Goal: Information Seeking & Learning: Find specific fact

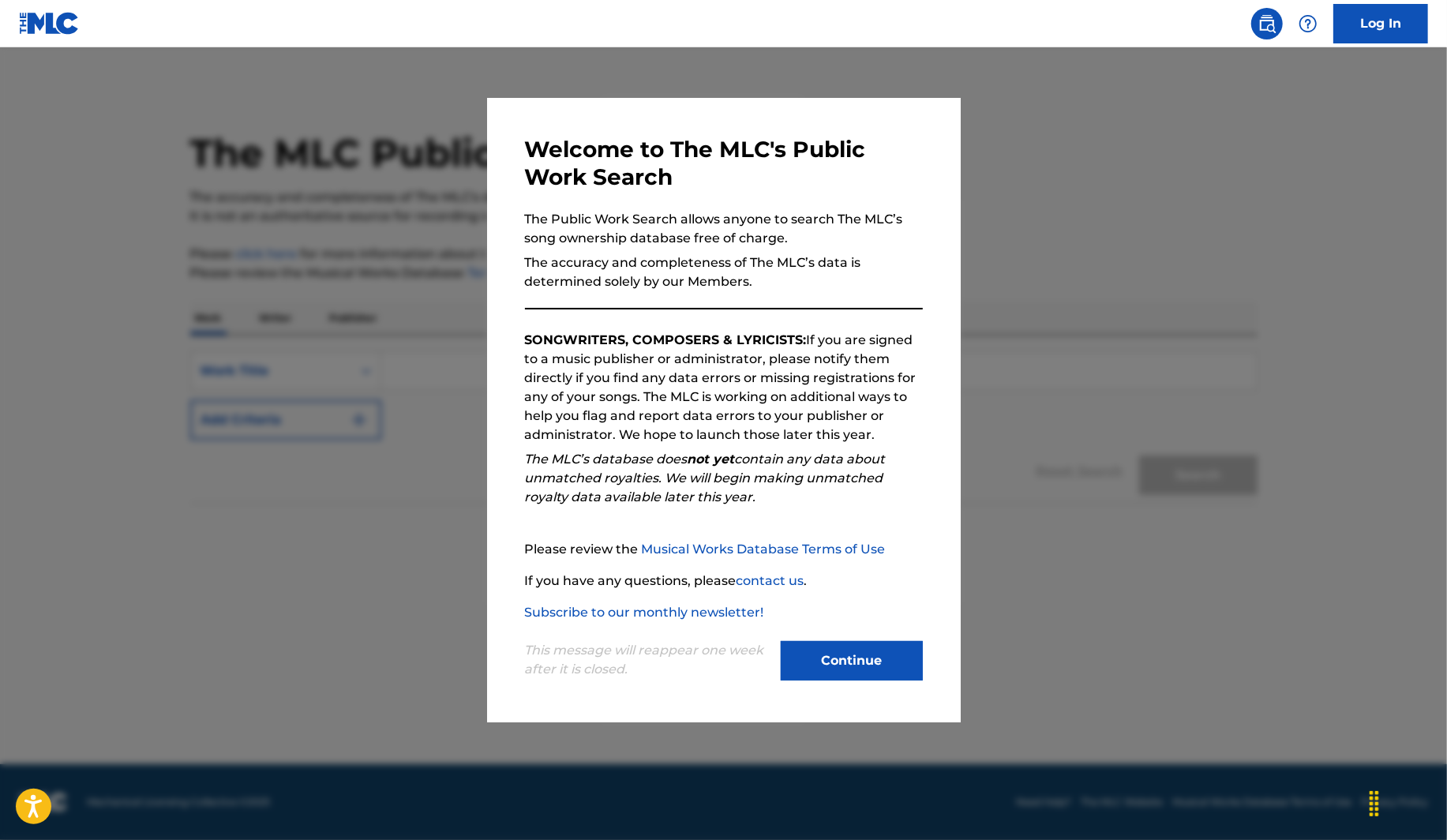
click at [837, 649] on button "Continue" at bounding box center [851, 660] width 142 height 39
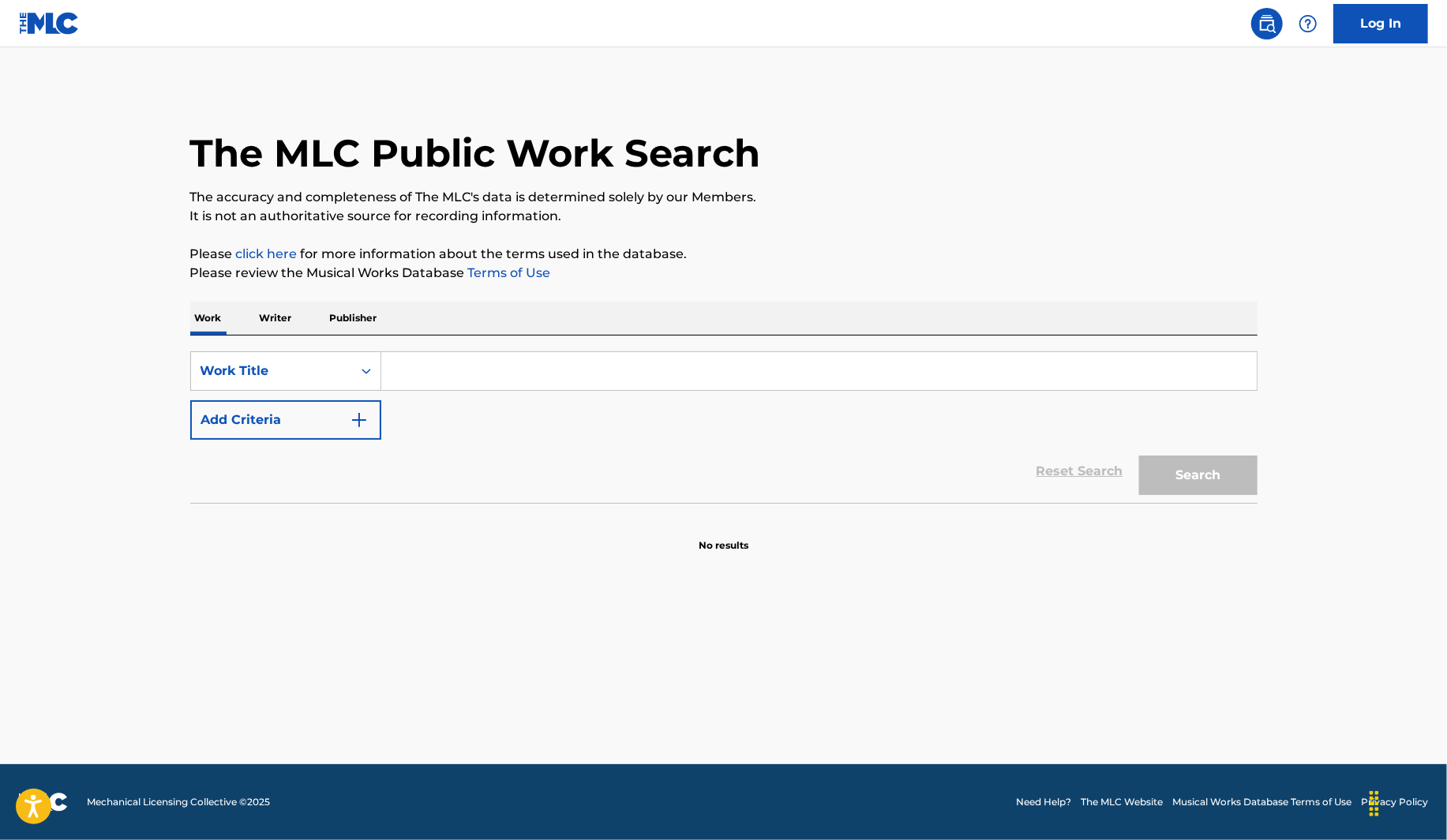
click at [286, 326] on p "Writer" at bounding box center [276, 318] width 41 height 33
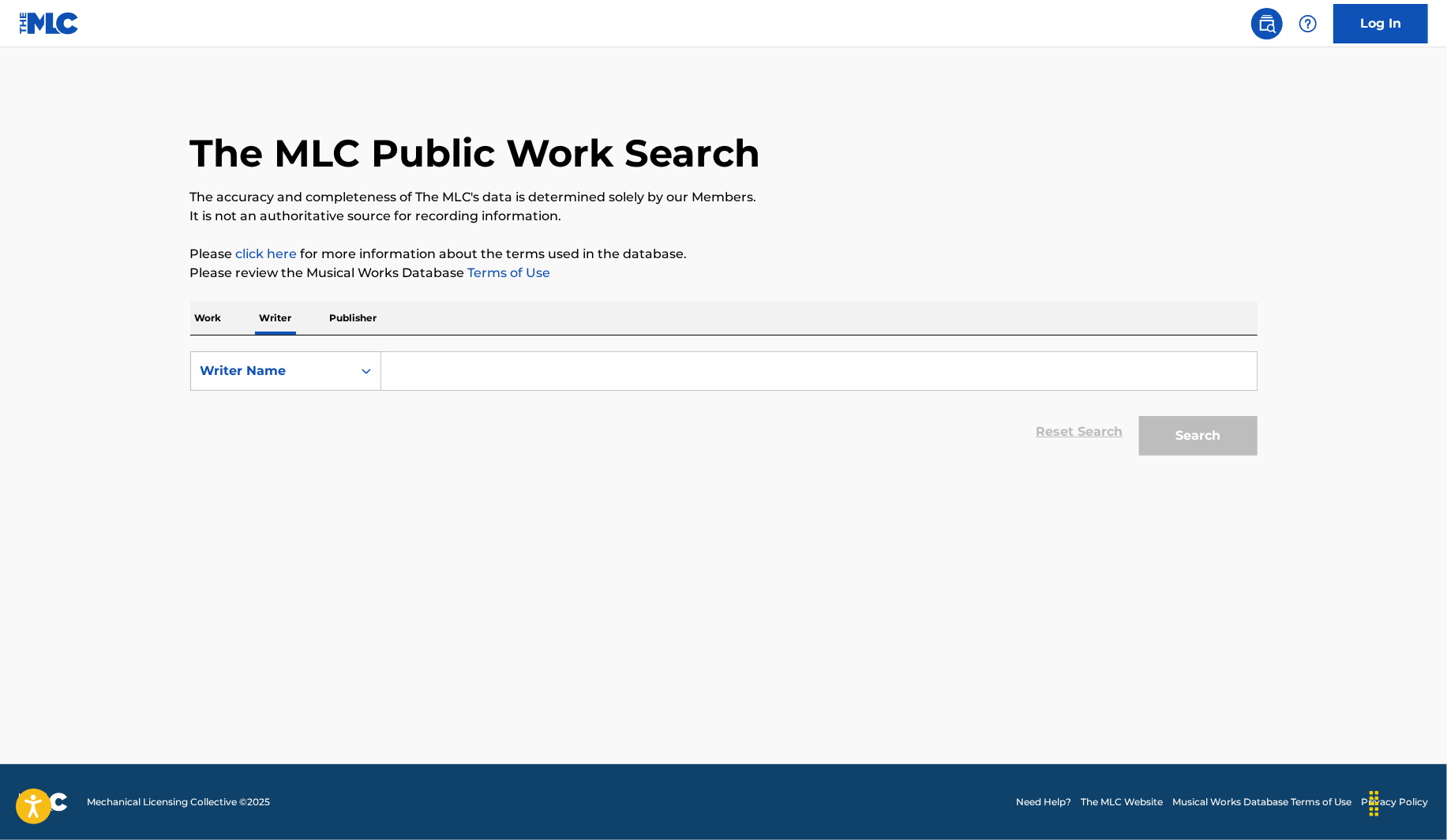
click at [208, 315] on p "Work" at bounding box center [208, 318] width 37 height 33
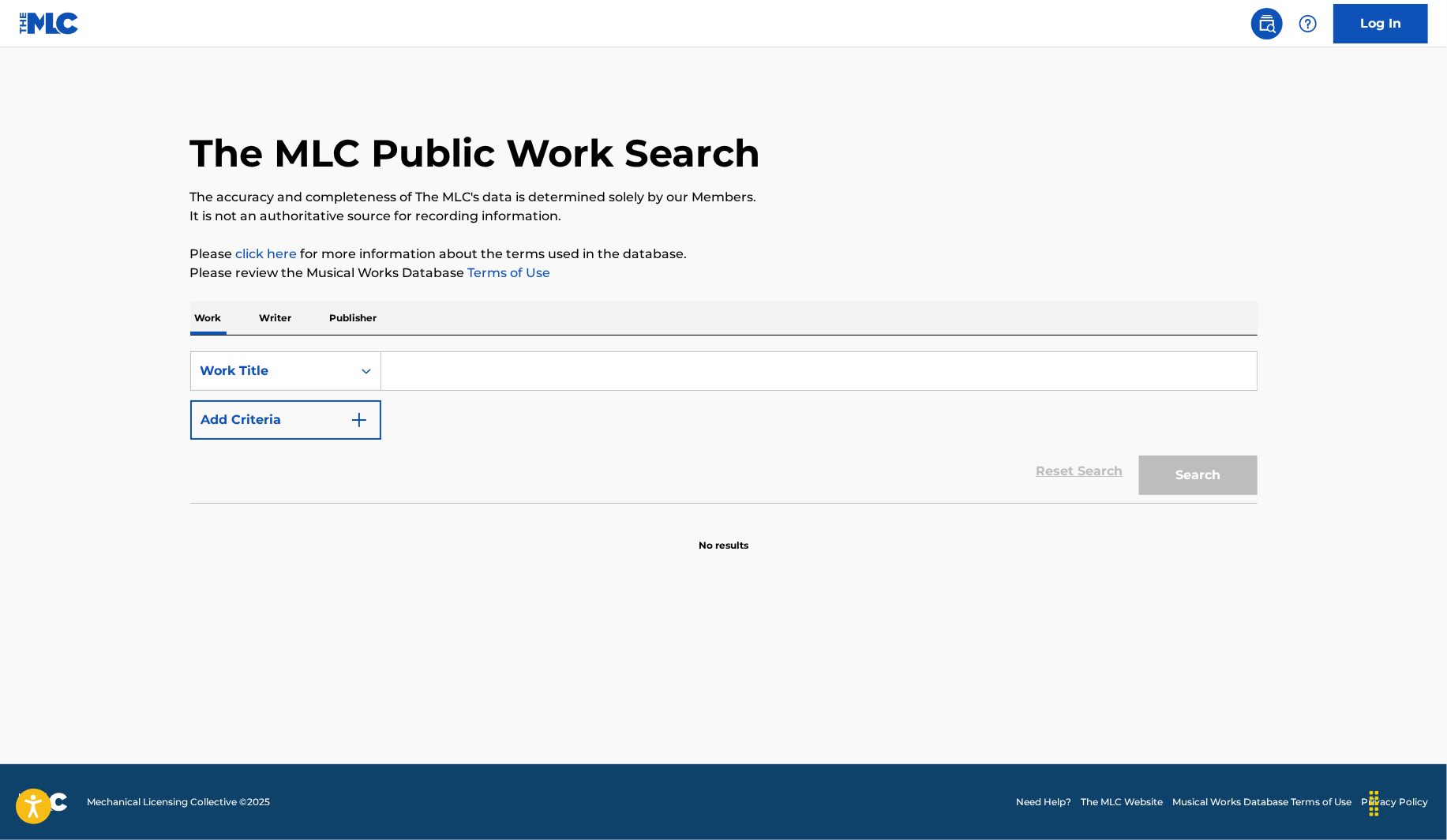
click at [436, 360] on input "Search Form" at bounding box center [819, 370] width 876 height 38
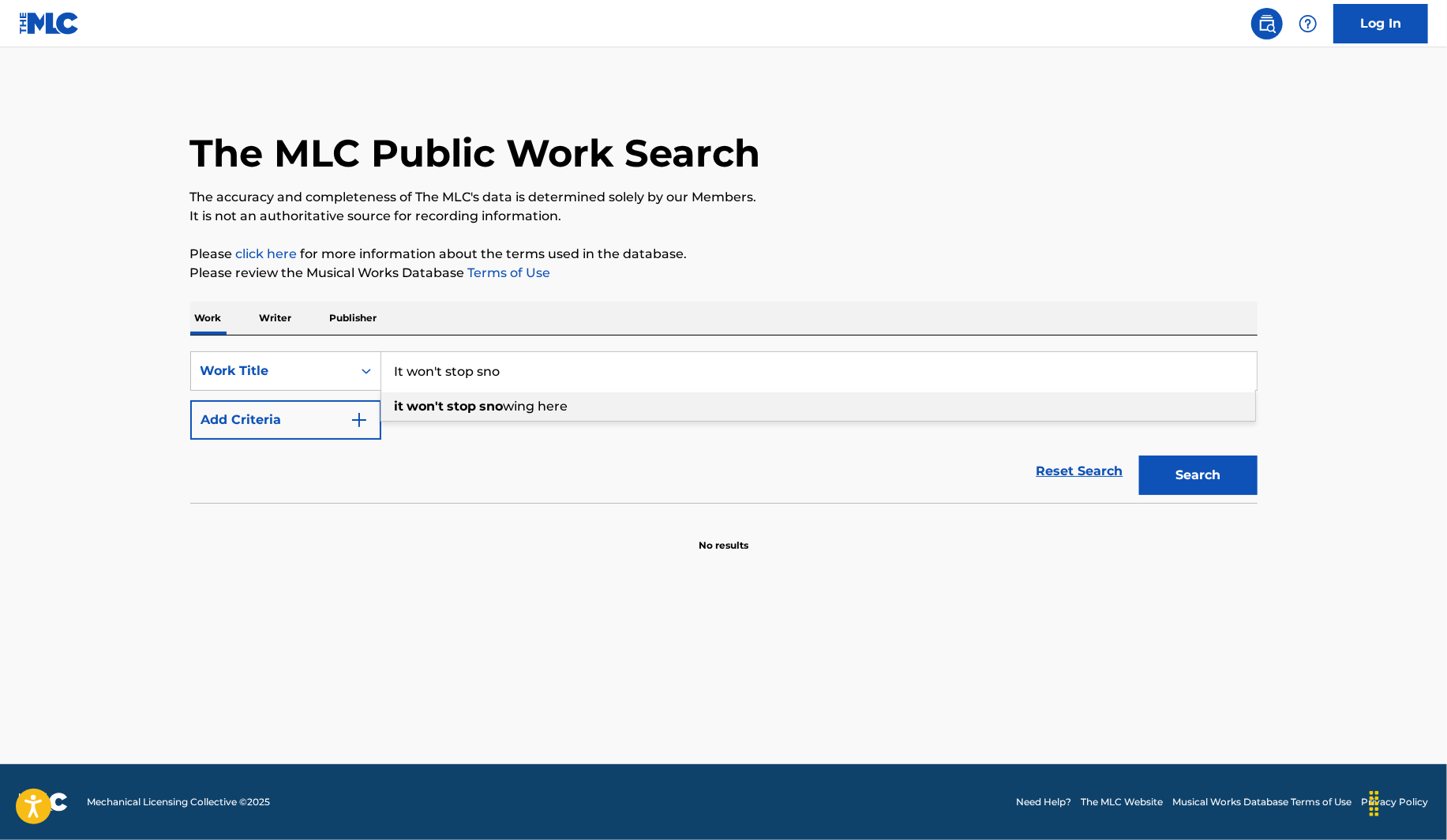
click at [445, 410] on span "Search Form" at bounding box center [445, 407] width 3 height 15
type input "it won't stop snowing here"
click at [277, 413] on button "Add Criteria" at bounding box center [285, 419] width 191 height 39
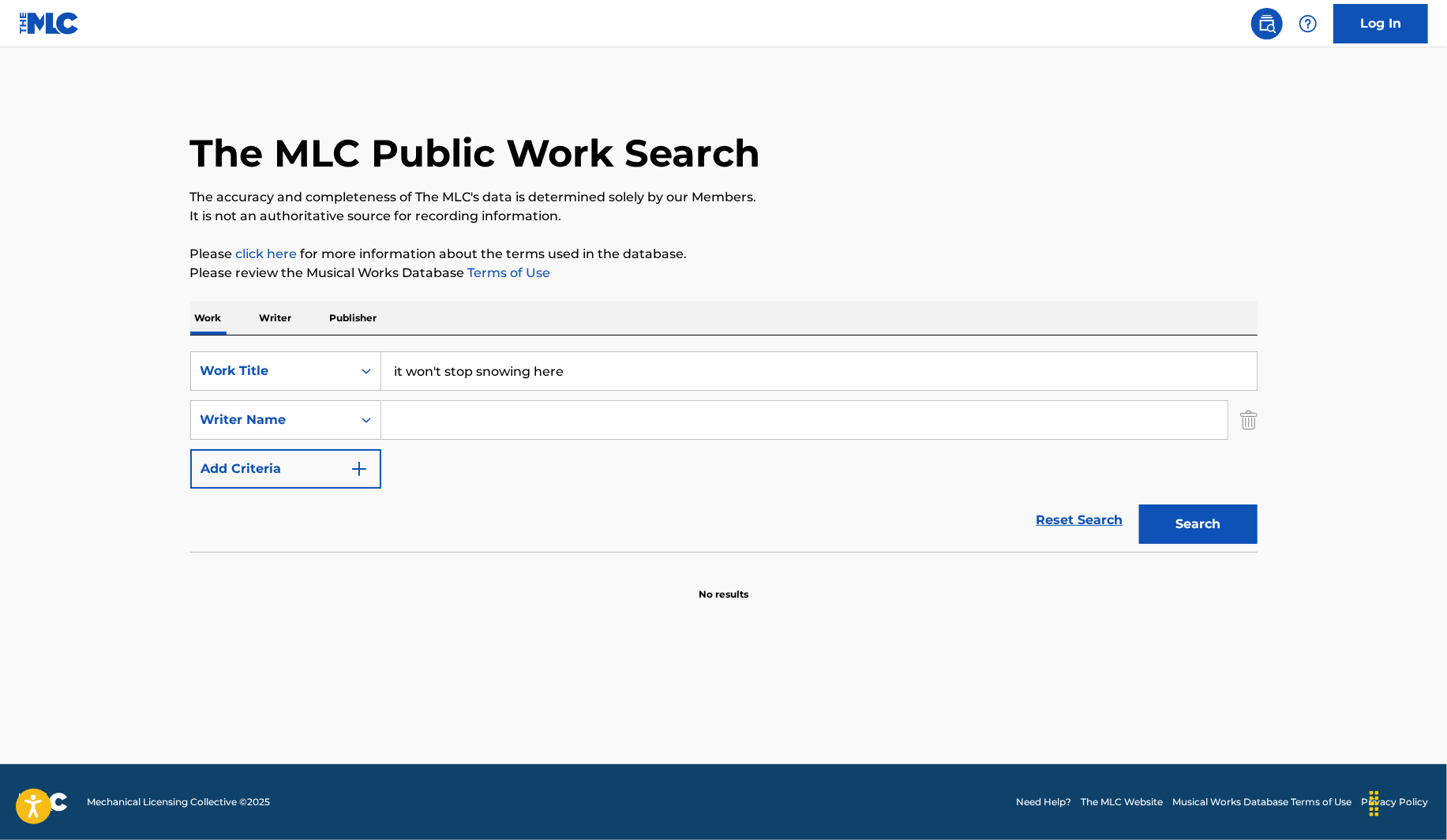
click at [481, 443] on div "SearchWithCriteria70bc517f-2e59-4018-a76a-78f2173d4ebf Work Title it won't stop…" at bounding box center [724, 420] width 1067 height 138
click at [490, 418] on input "Search Form" at bounding box center [804, 419] width 846 height 38
type input "[PERSON_NAME]"
click at [1139, 505] on button "Search" at bounding box center [1197, 524] width 118 height 39
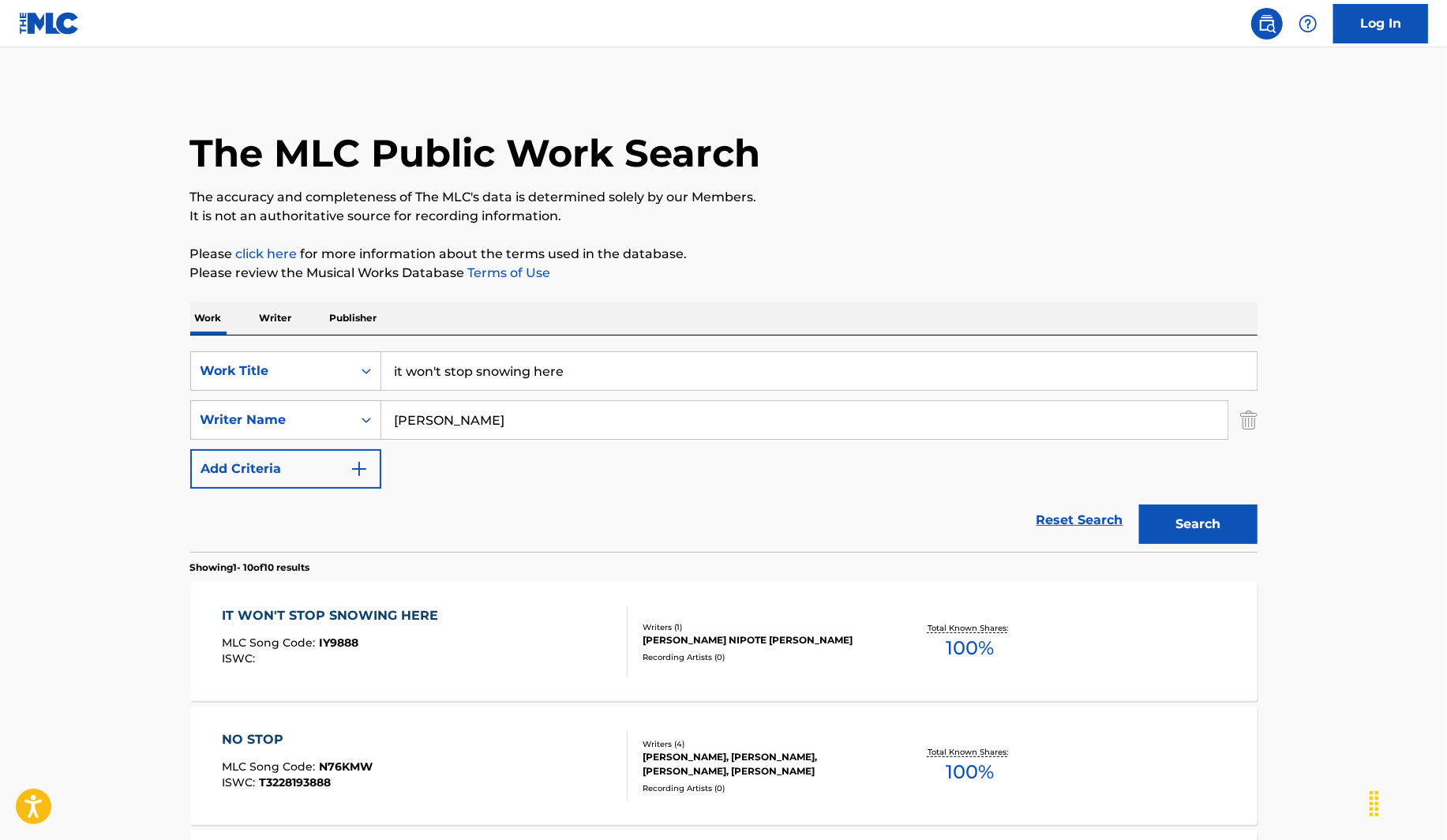
click at [526, 619] on div "IT WON'T STOP SNOWING HERE MLC Song Code : IY9888 ISWC :" at bounding box center [424, 642] width 406 height 71
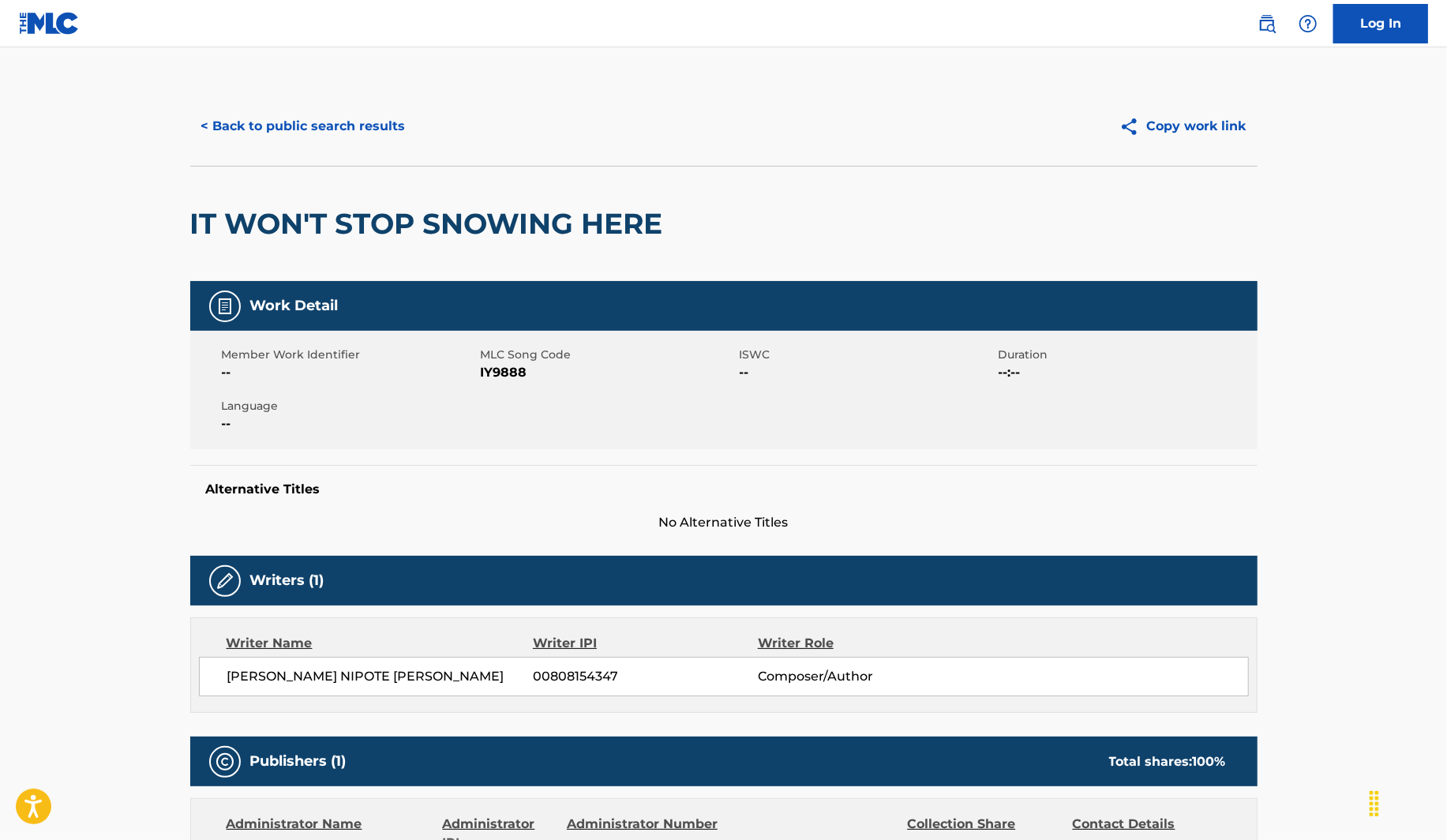
click at [353, 138] on button "< Back to public search results" at bounding box center [303, 126] width 226 height 39
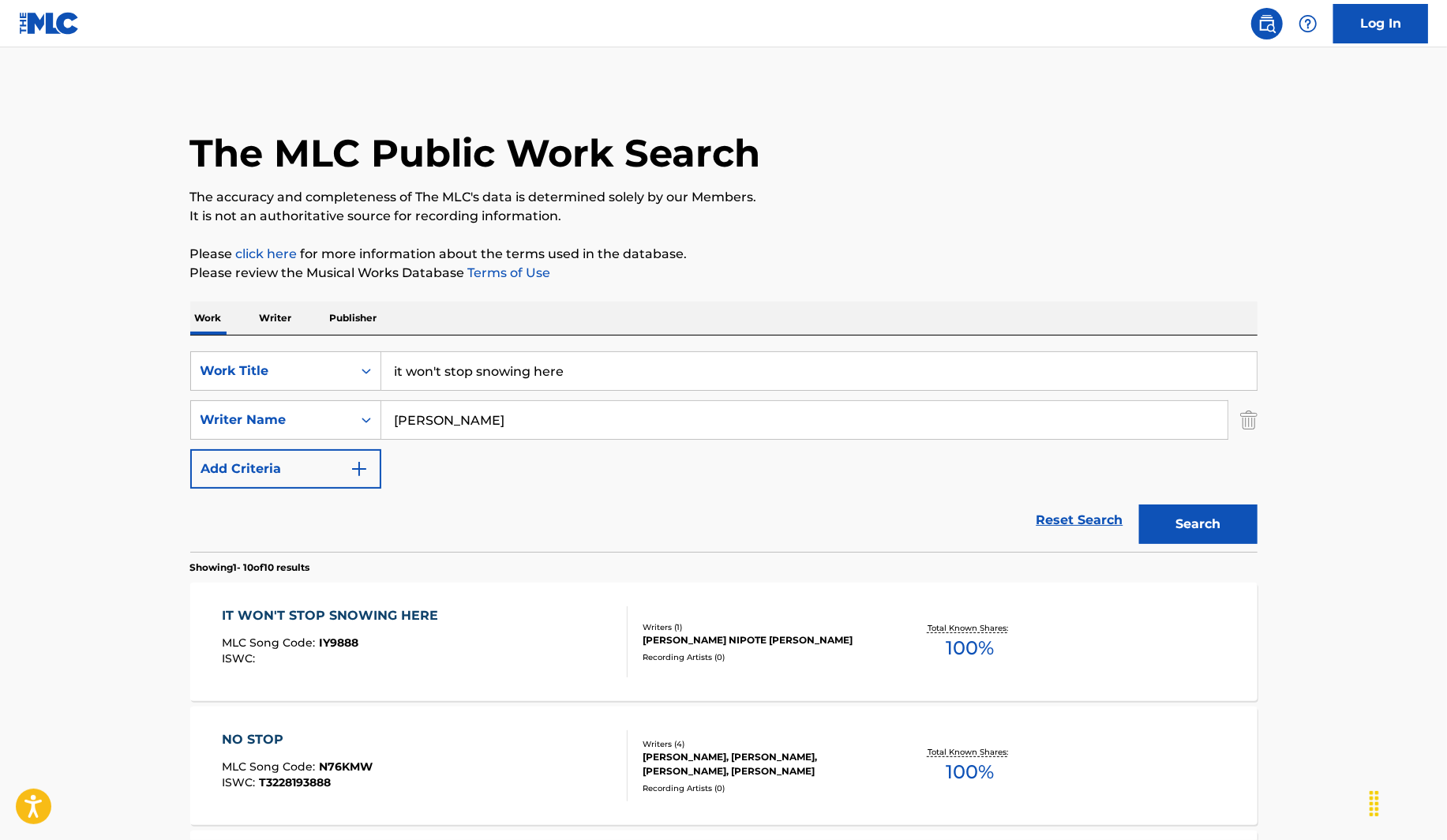
click at [587, 376] on input "it won't stop snowing here" at bounding box center [819, 370] width 876 height 38
click at [587, 375] on input "it won't stop snowing here" at bounding box center [819, 370] width 876 height 38
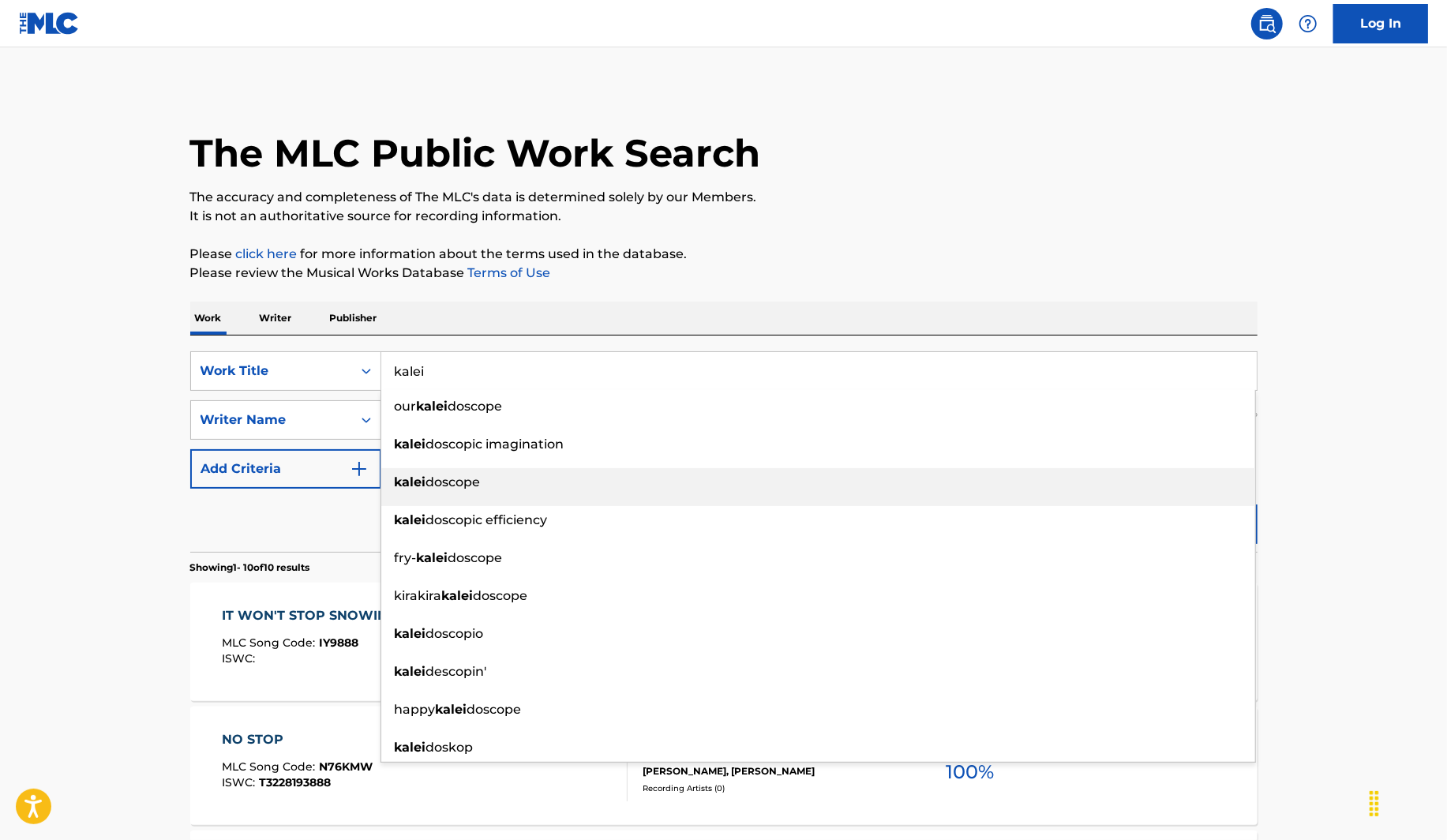
click at [548, 487] on div "kalei doscope" at bounding box center [818, 482] width 874 height 28
type input "kaleidoscope"
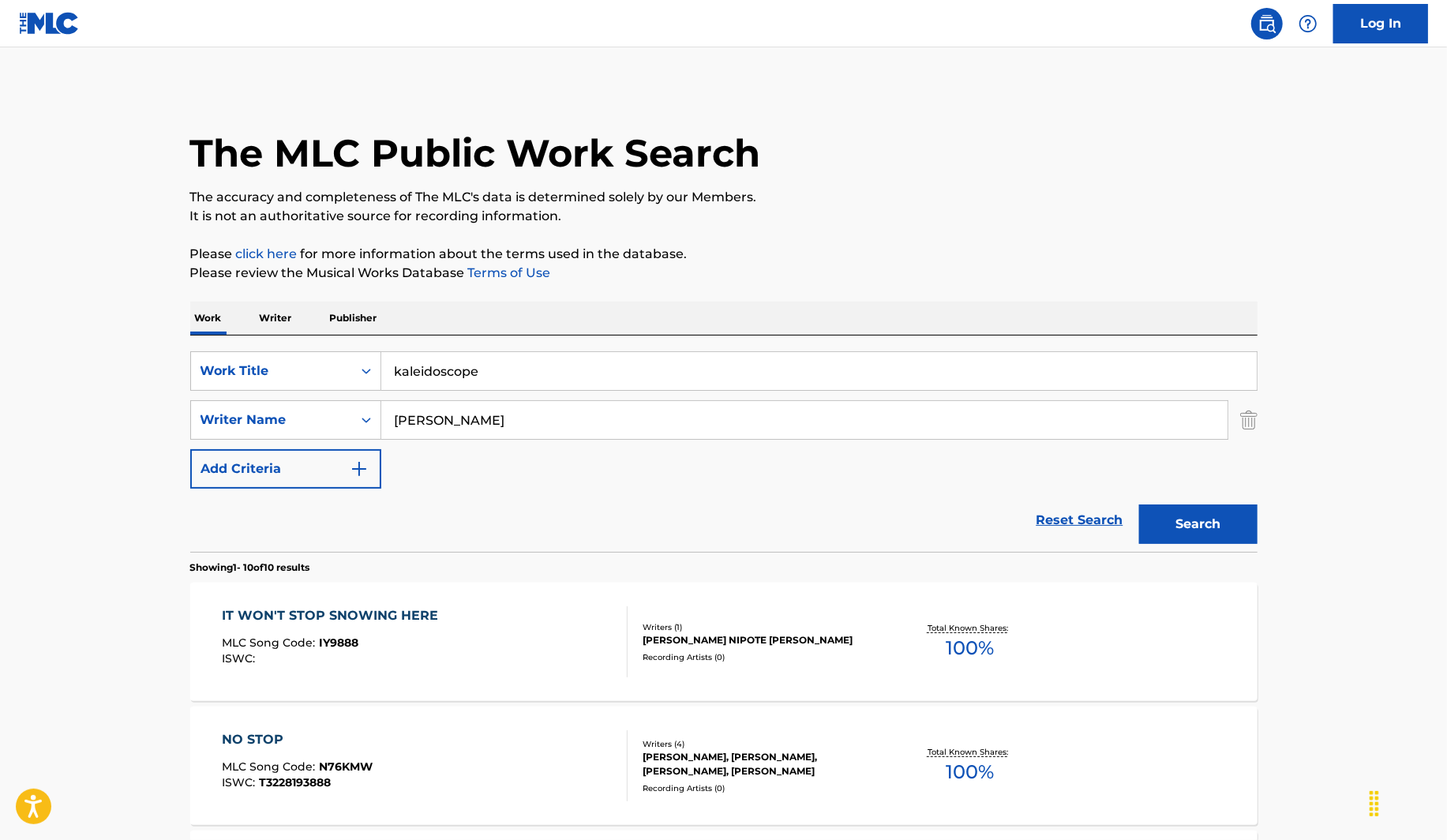
click at [1187, 508] on button "Search" at bounding box center [1197, 524] width 118 height 39
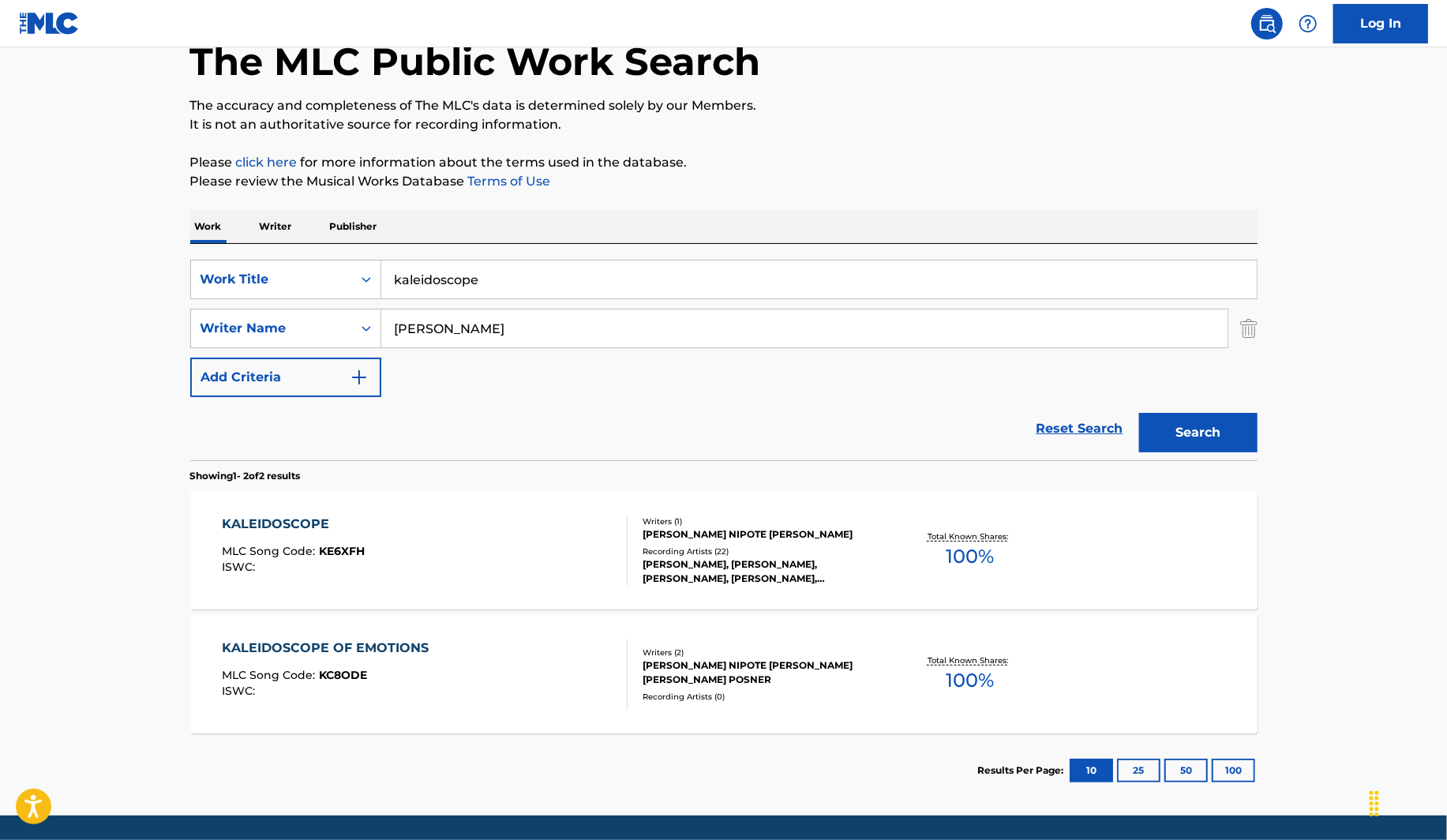
scroll to position [142, 0]
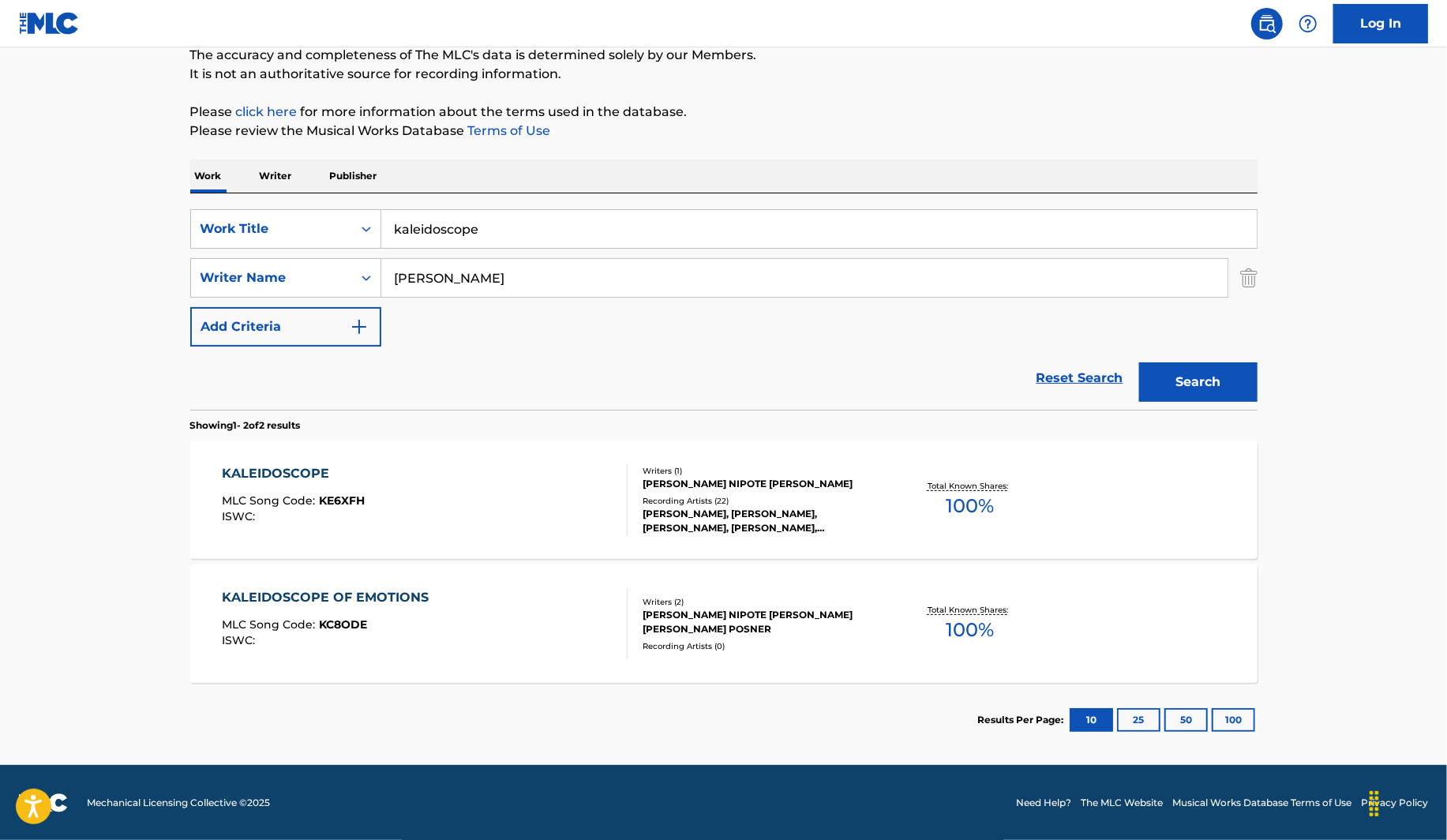
click at [461, 600] on div "KALEIDOSCOPE OF EMOTIONS MLC Song Code : KC8ODE ISWC :" at bounding box center [424, 623] width 406 height 71
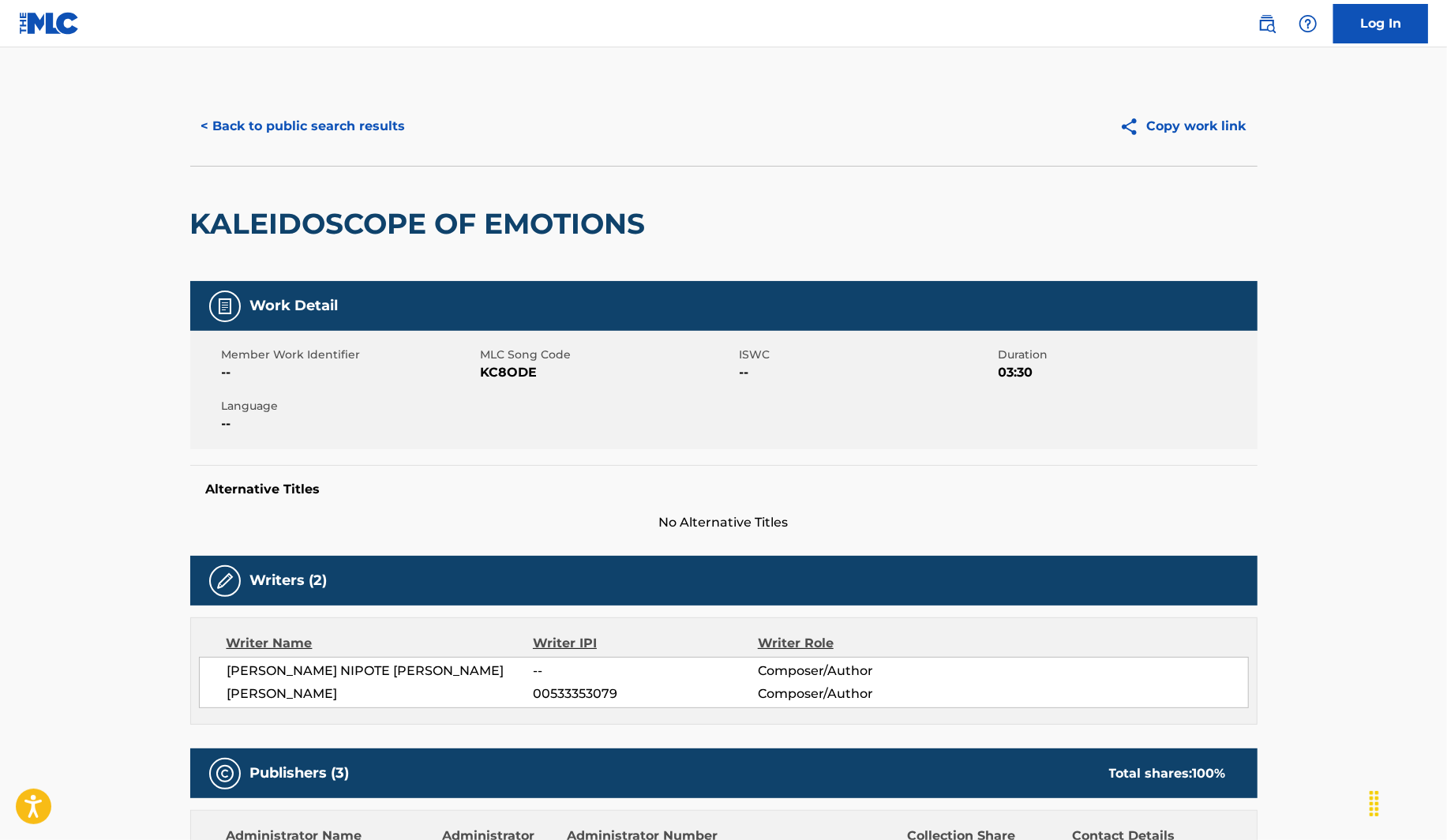
scroll to position [491, 0]
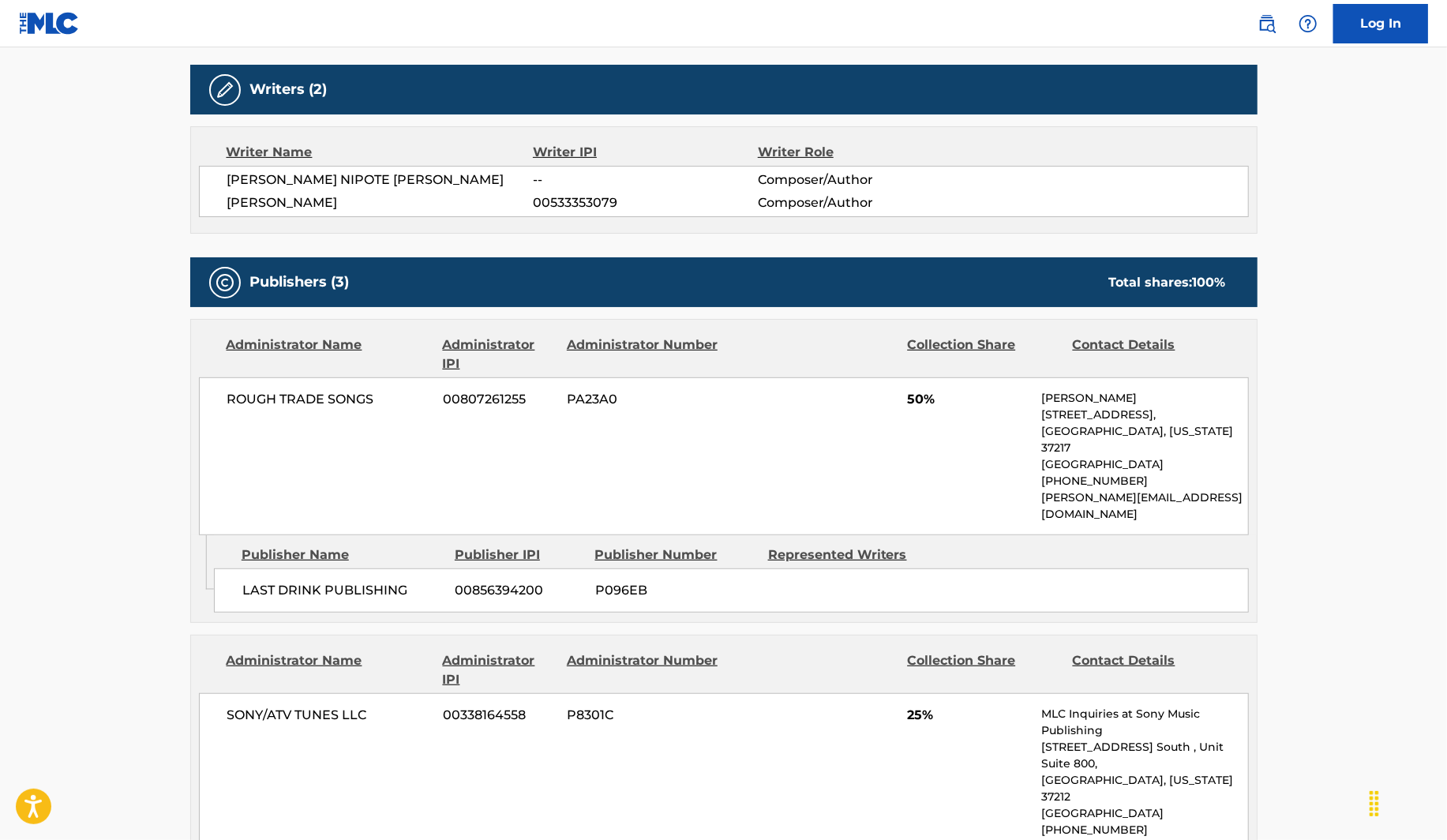
click at [407, 197] on span "[PERSON_NAME]" at bounding box center [381, 203] width 306 height 19
copy div "[PERSON_NAME]"
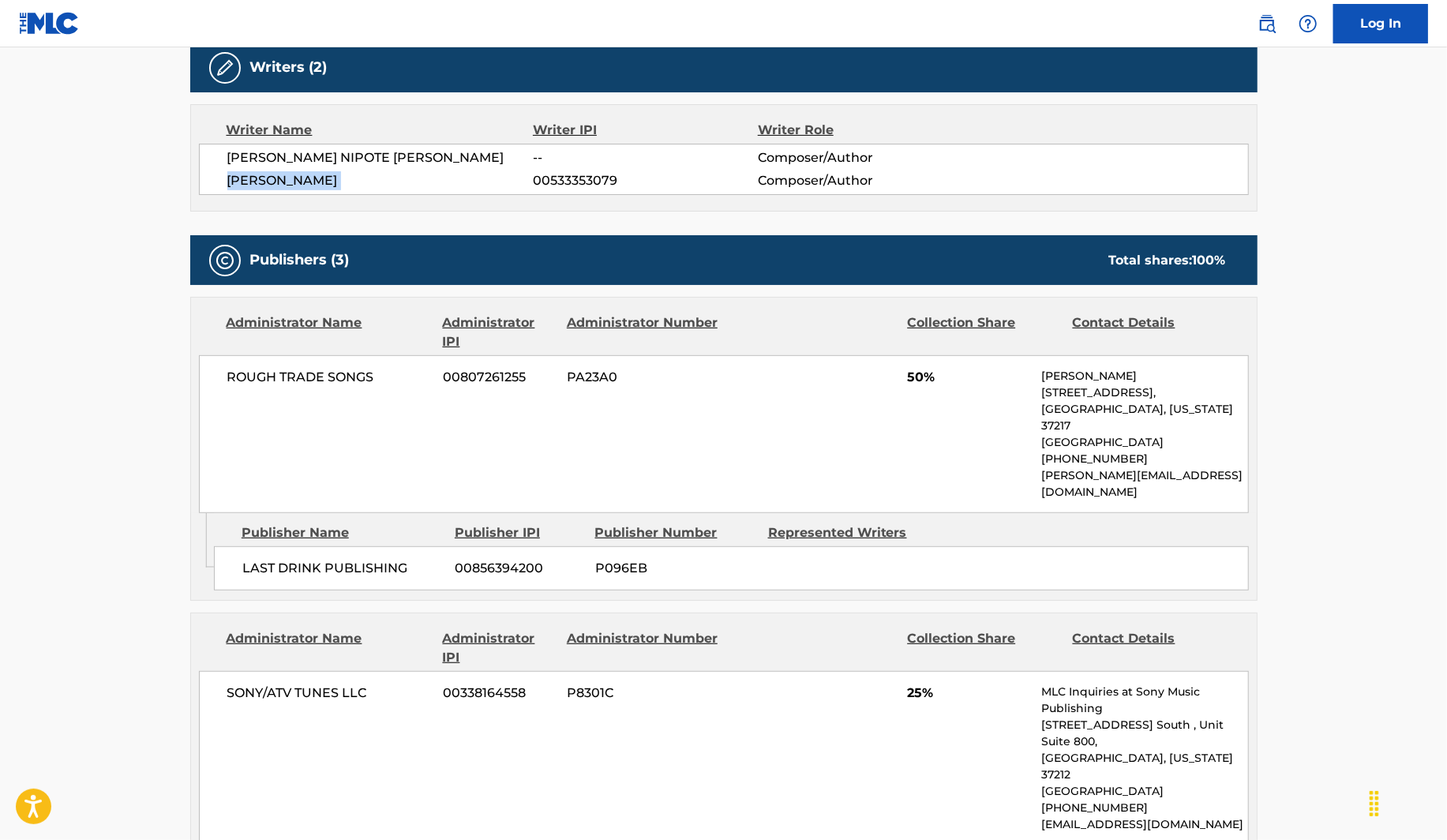
scroll to position [392, 0]
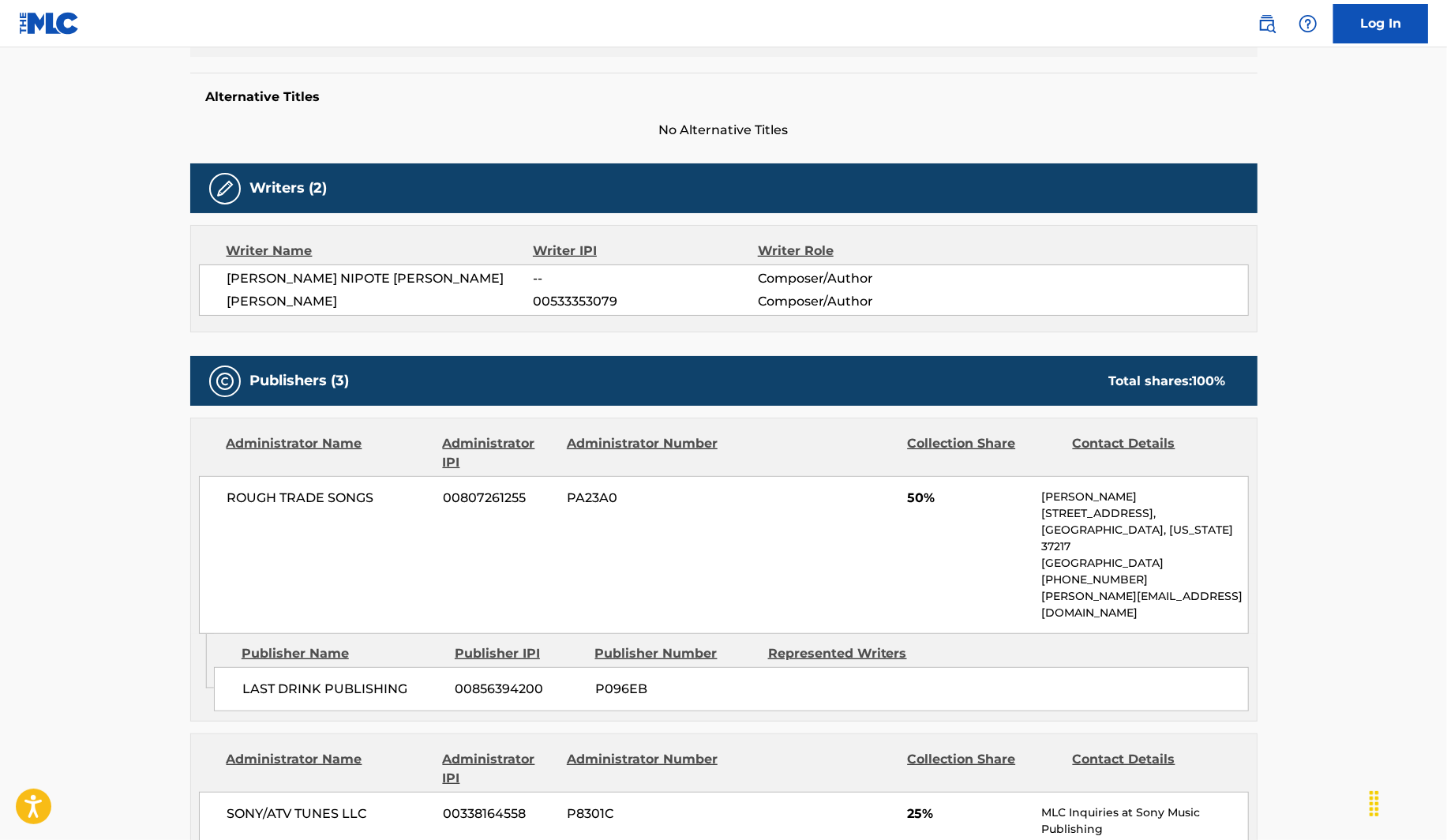
click at [543, 294] on span "00533353079" at bounding box center [645, 302] width 224 height 19
copy span "00533353079"
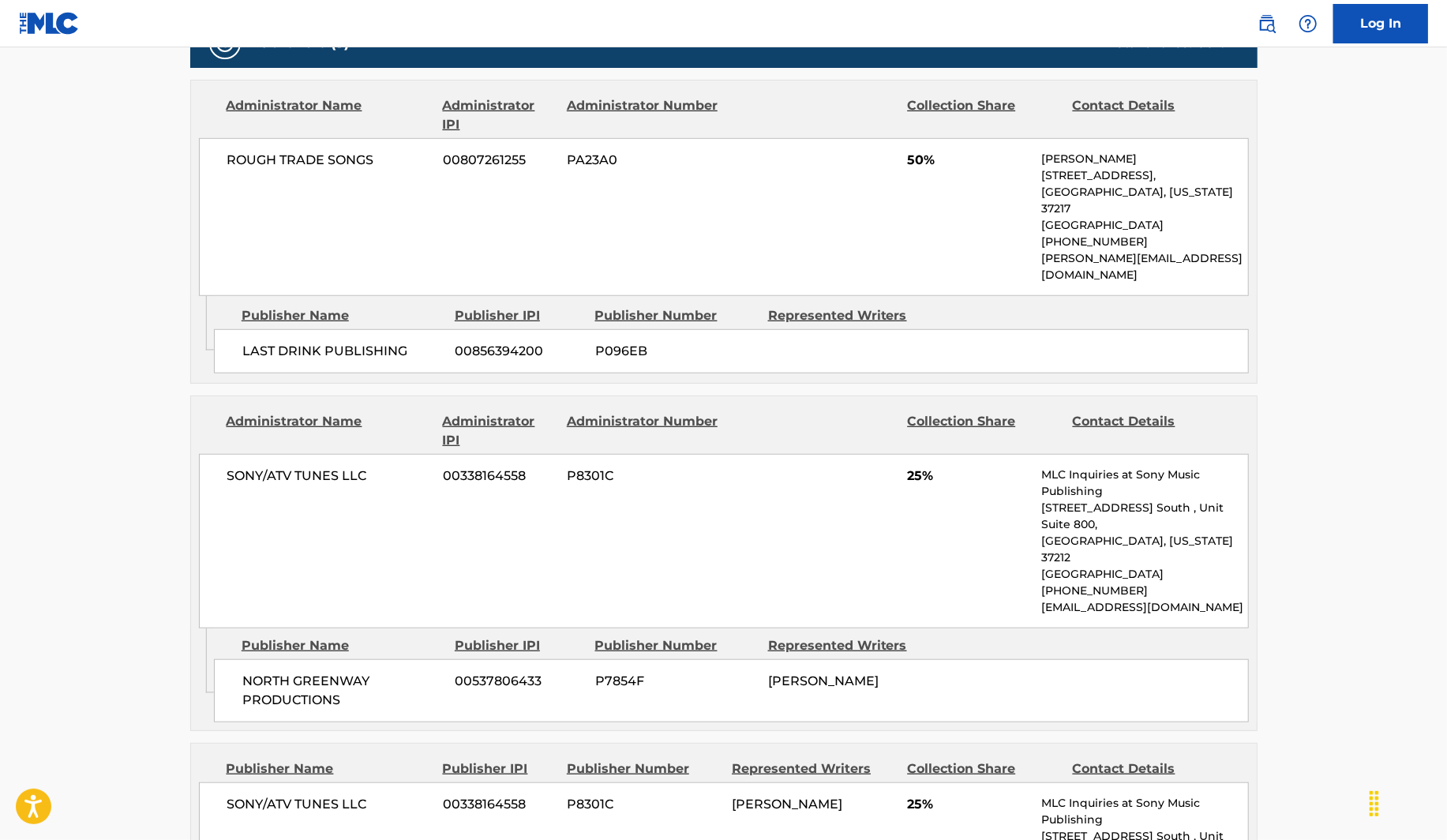
scroll to position [774, 0]
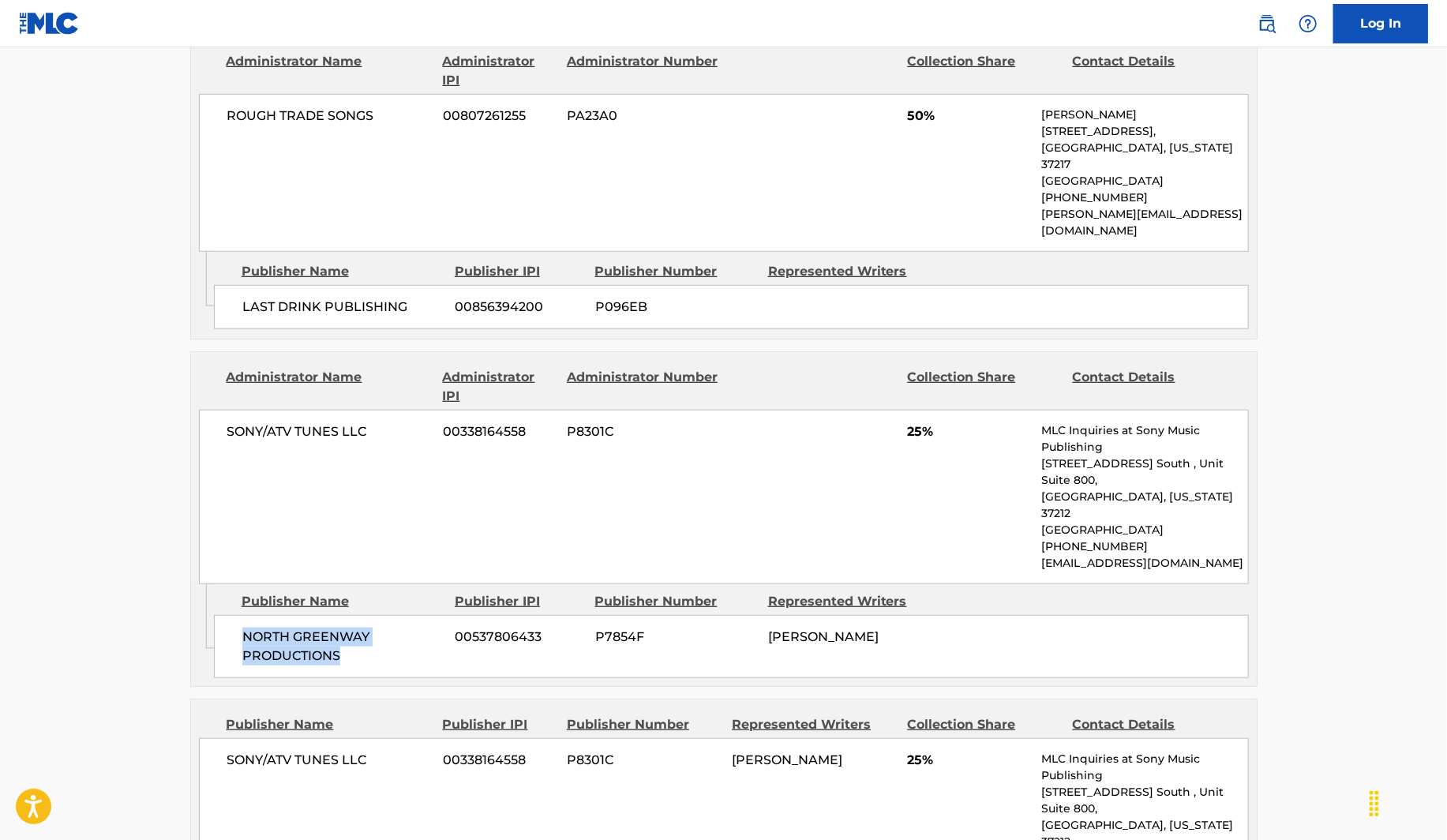
drag, startPoint x: 348, startPoint y: 583, endPoint x: 242, endPoint y: 573, distance: 106.5
click at [240, 615] on div "NORTH GREENWAY PRODUCTIONS 00537806433 P7854F [PERSON_NAME]" at bounding box center [731, 646] width 1035 height 64
copy span "NORTH GREENWAY PRODUCTIONS"
click at [535, 627] on span "00537806433" at bounding box center [519, 637] width 128 height 19
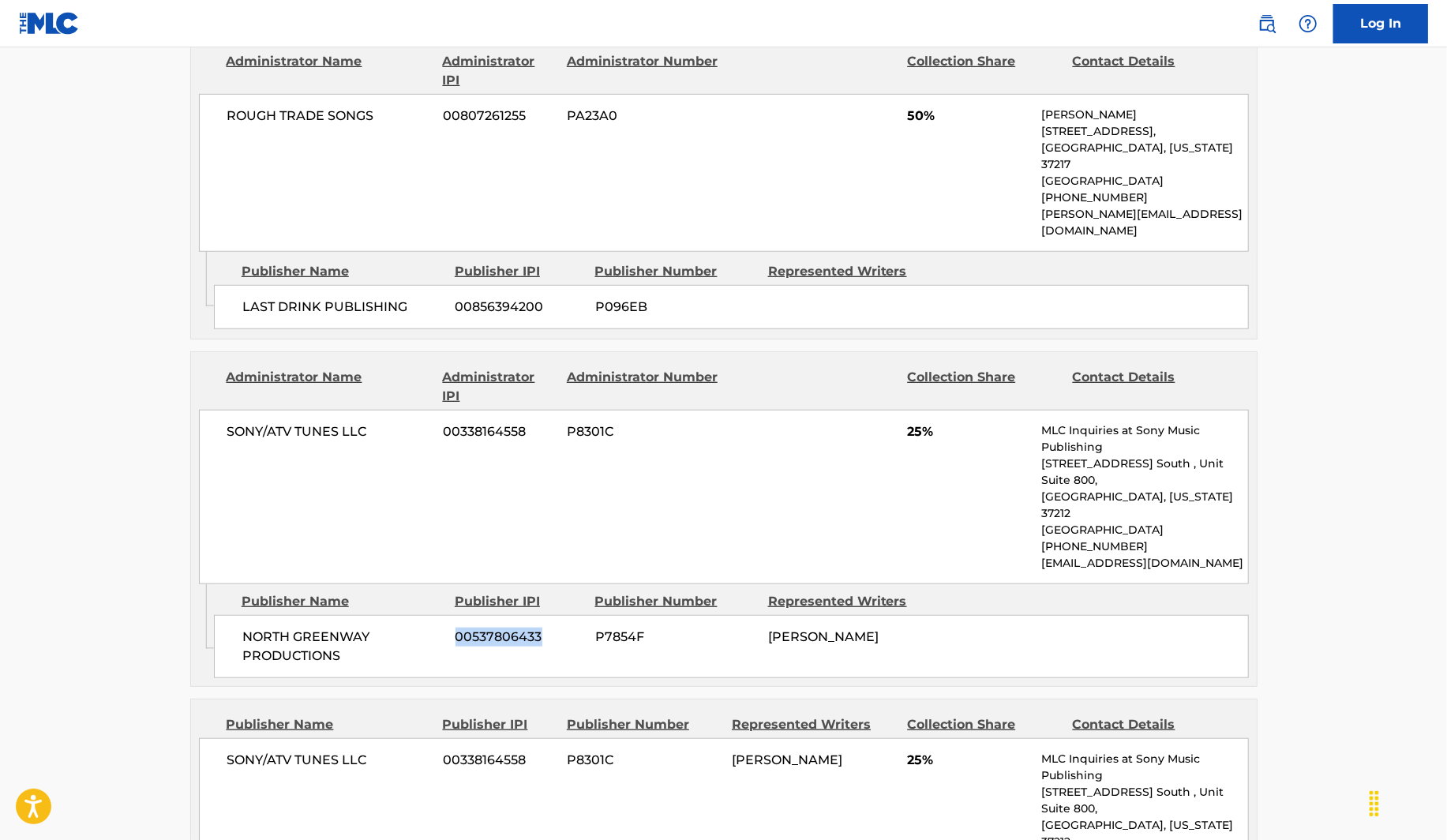
copy span "00537806433"
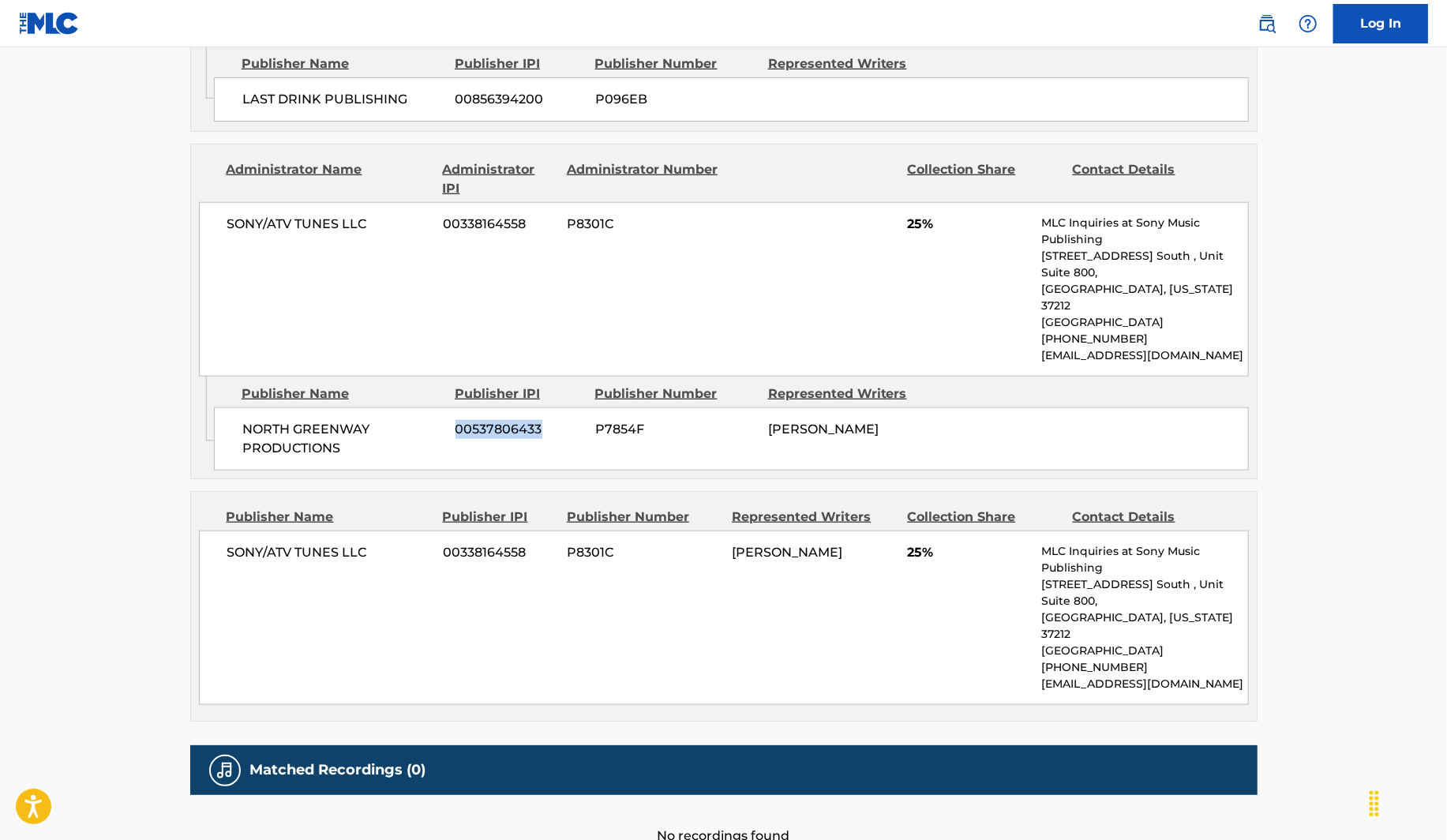
scroll to position [0, 0]
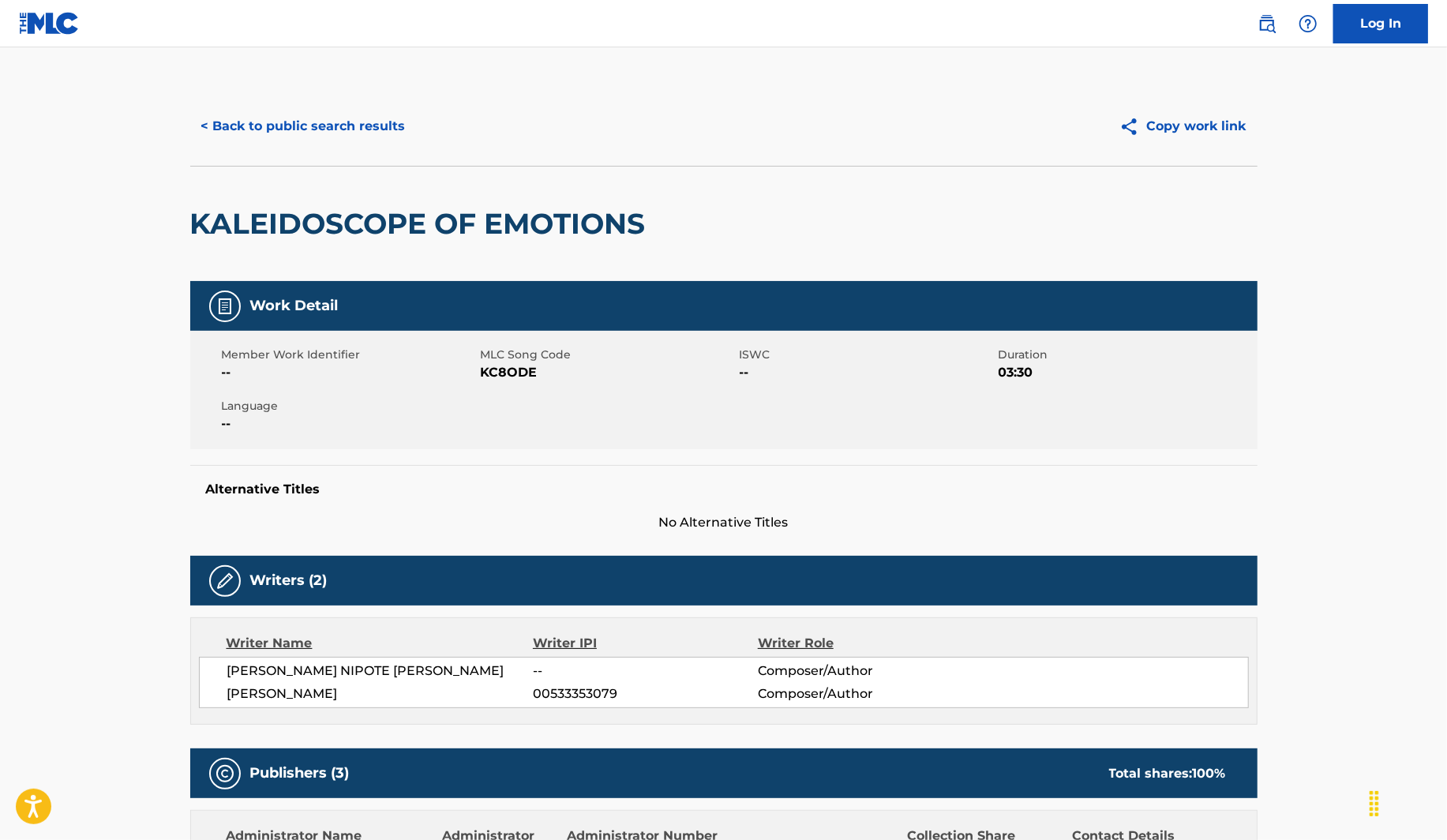
click at [338, 131] on button "< Back to public search results" at bounding box center [303, 126] width 226 height 39
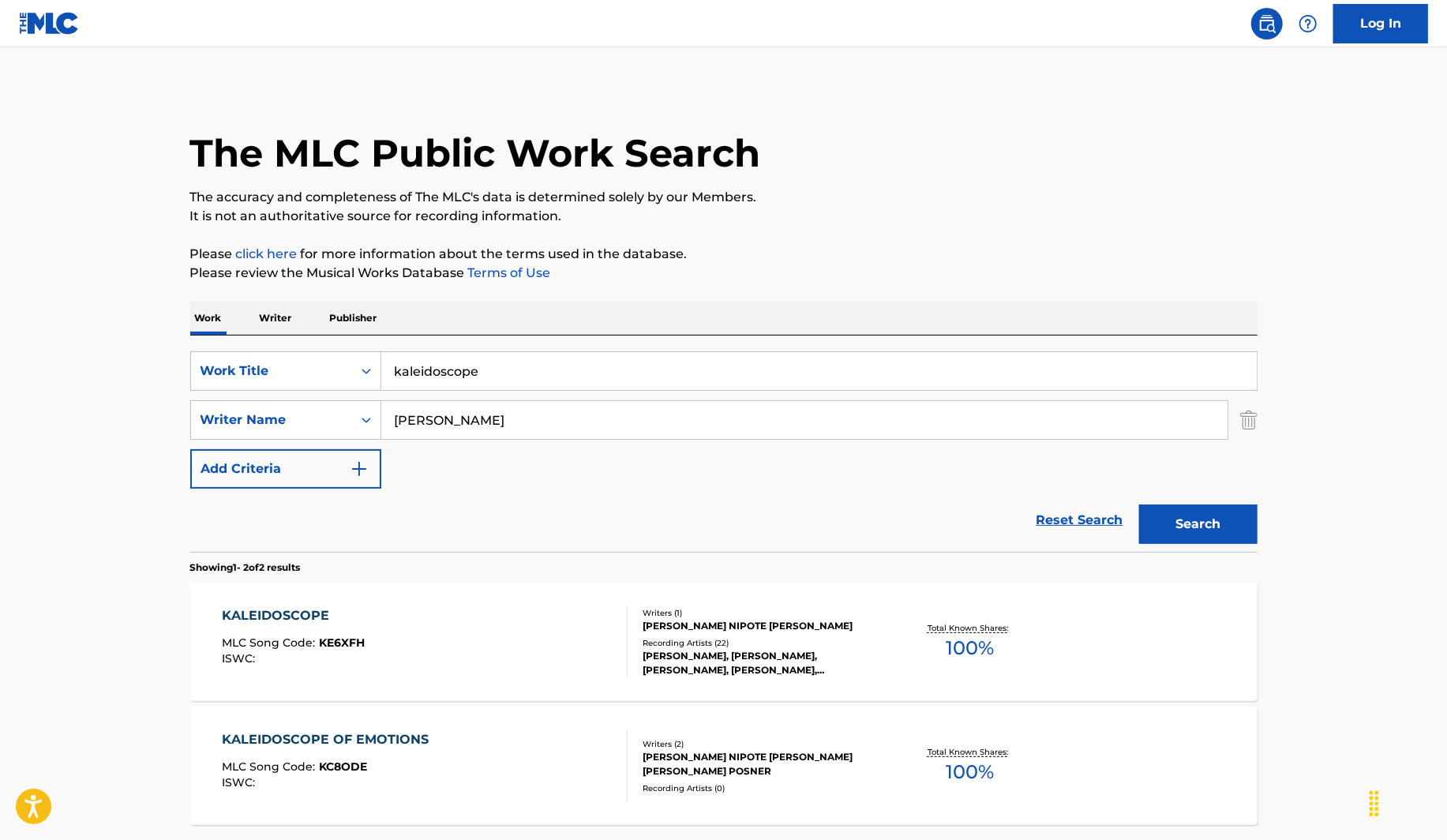
scroll to position [52, 0]
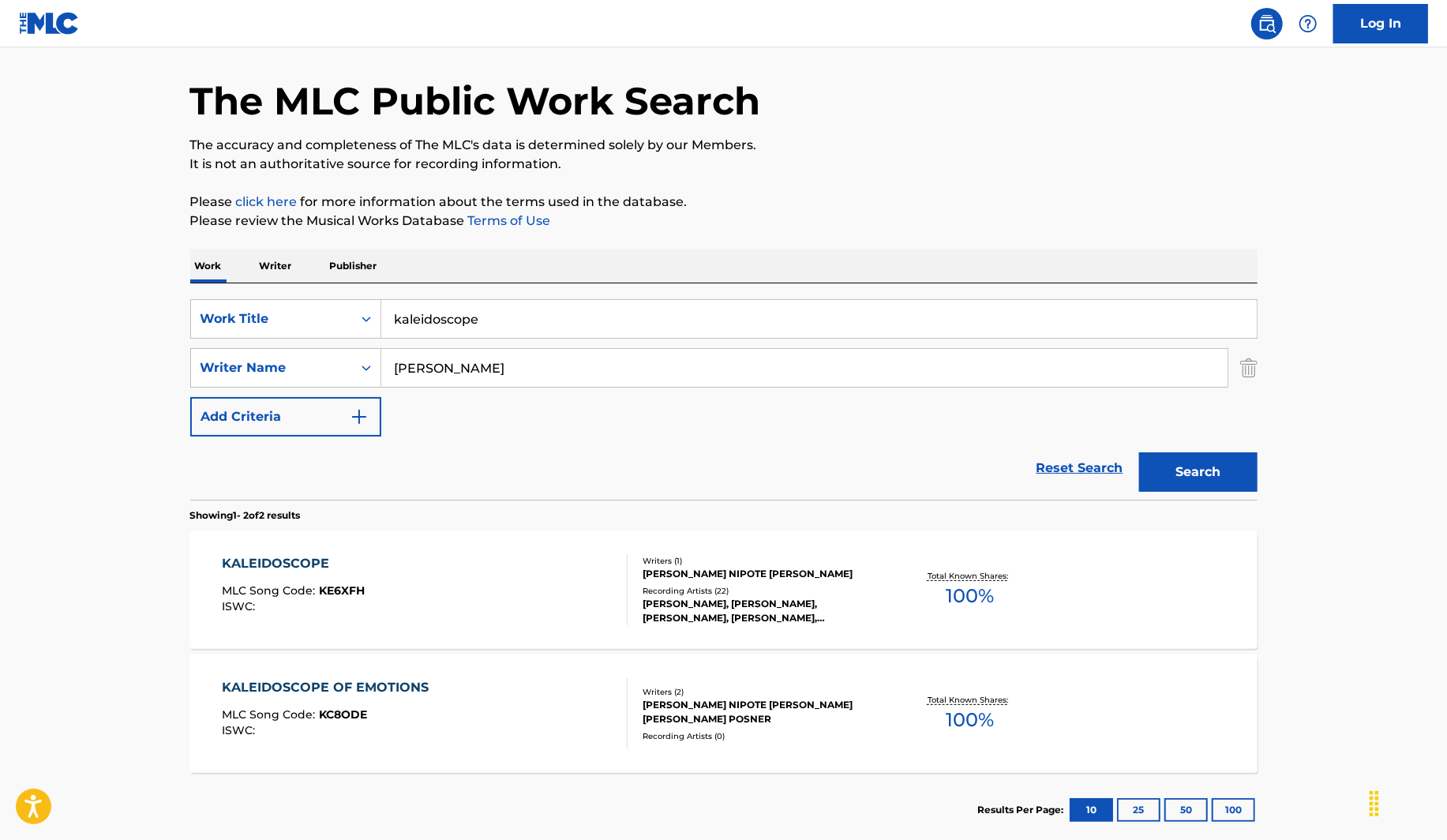
click at [421, 295] on div "SearchWithCriteria70bc517f-2e59-4018-a76a-78f2173d4ebf Work Title kaleidoscope …" at bounding box center [724, 391] width 1067 height 217
click at [421, 323] on input "kaleidoscope" at bounding box center [819, 318] width 876 height 38
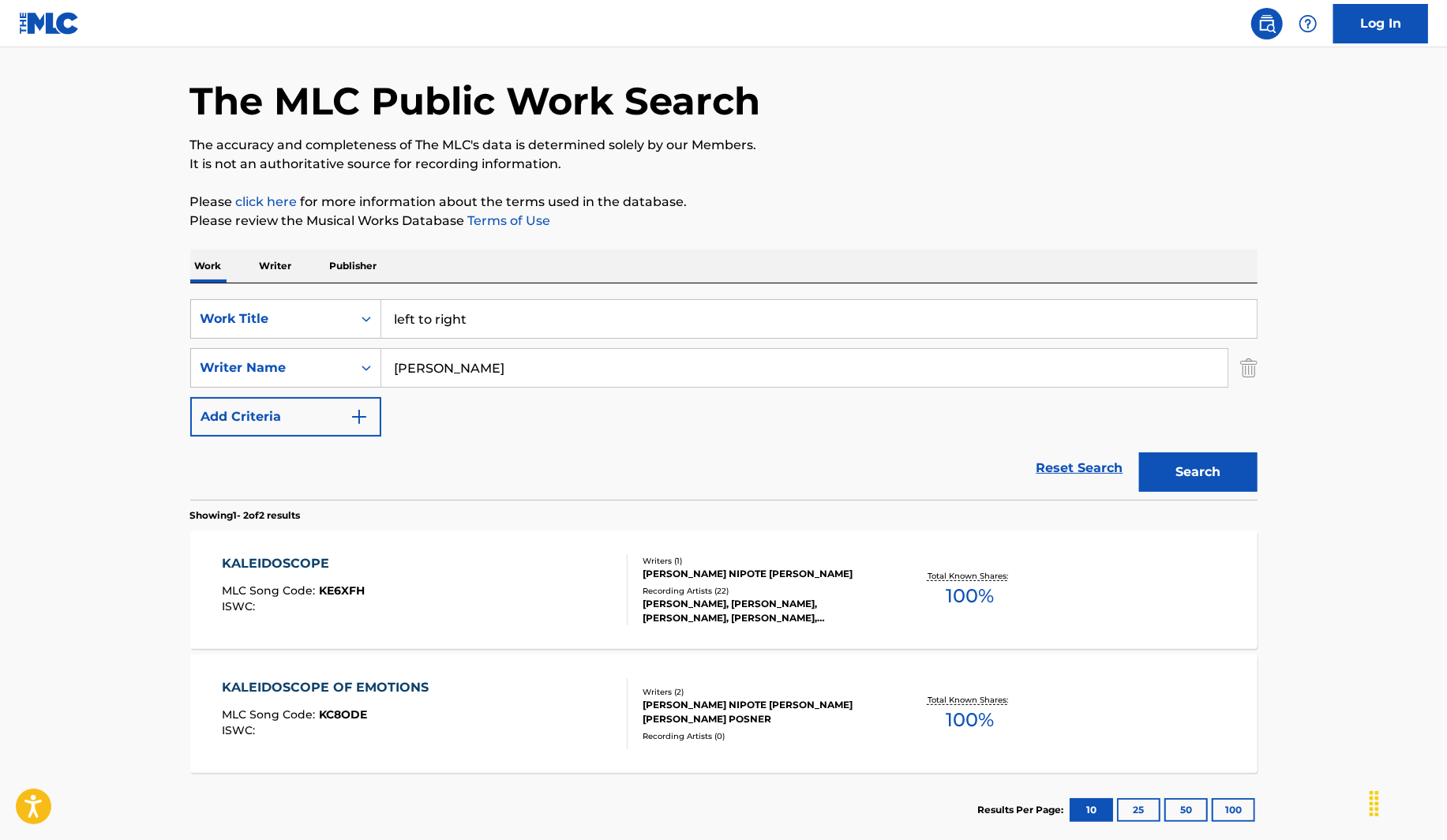
type input "left to right"
click at [1207, 465] on button "Search" at bounding box center [1197, 472] width 118 height 39
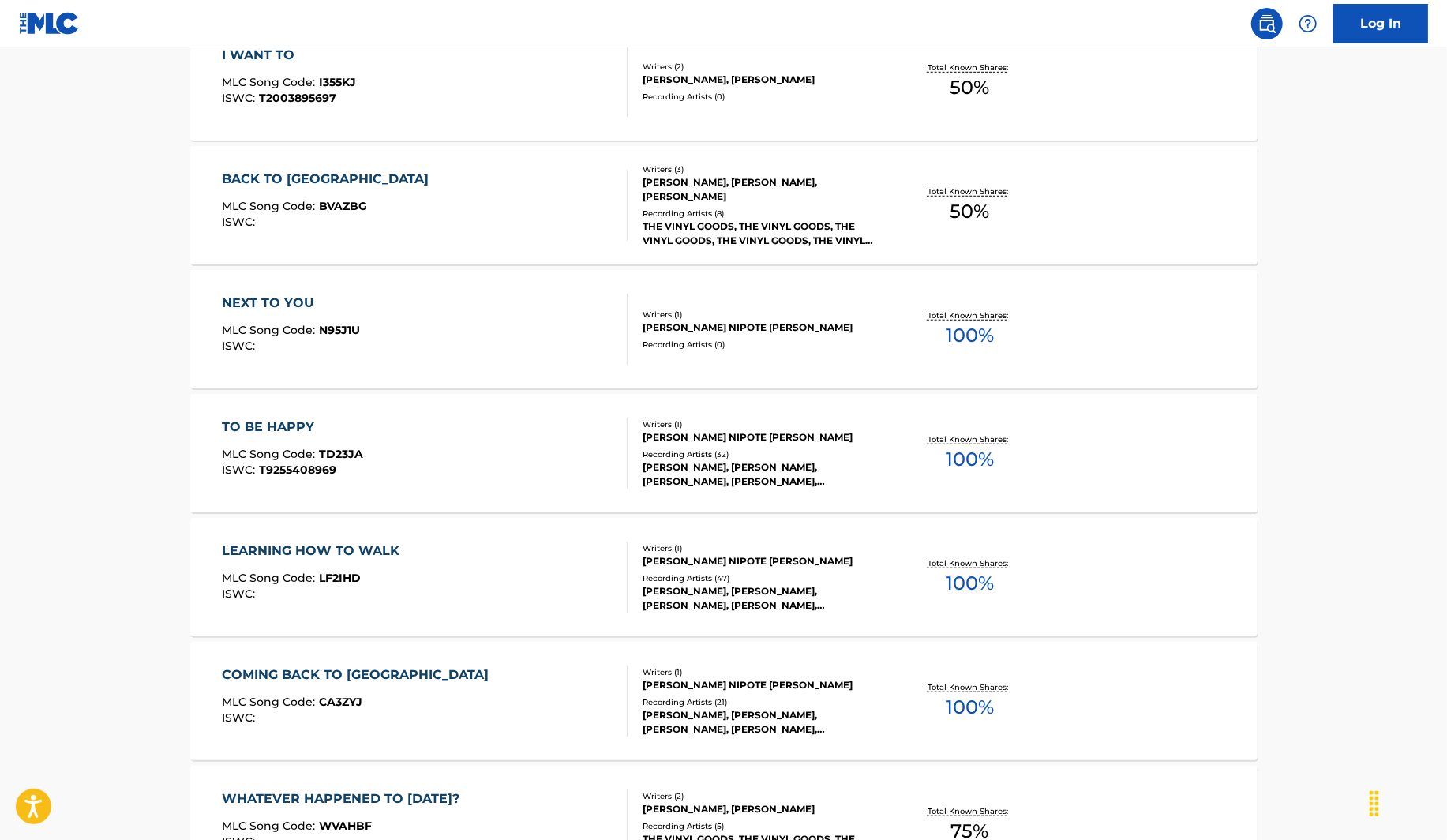
scroll to position [878, 0]
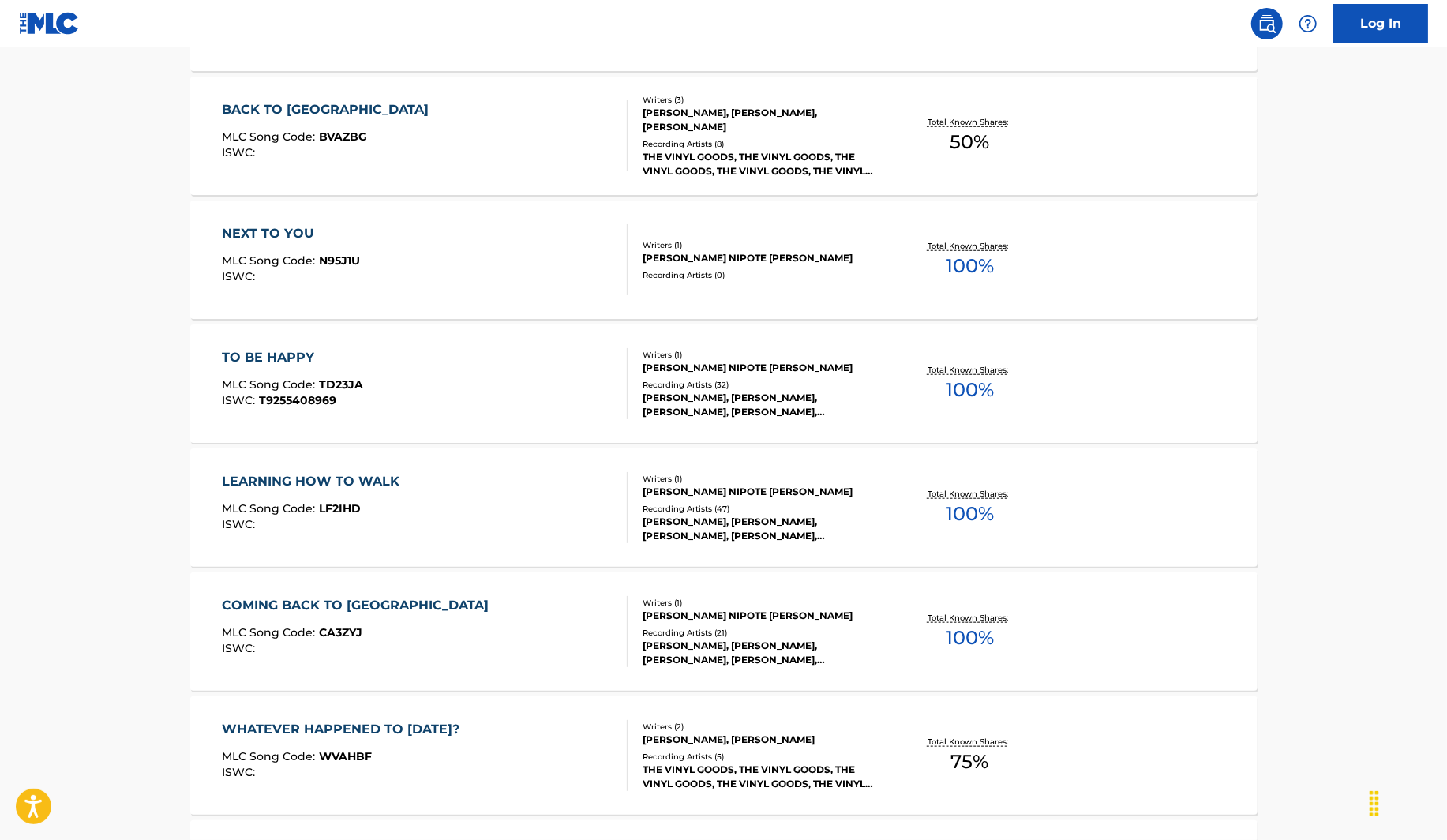
click at [492, 213] on div "NEXT TO YOU MLC Song Code : N95J1U ISWC : Writers ( 1 ) [PERSON_NAME] NIPOTE [P…" at bounding box center [724, 259] width 1067 height 118
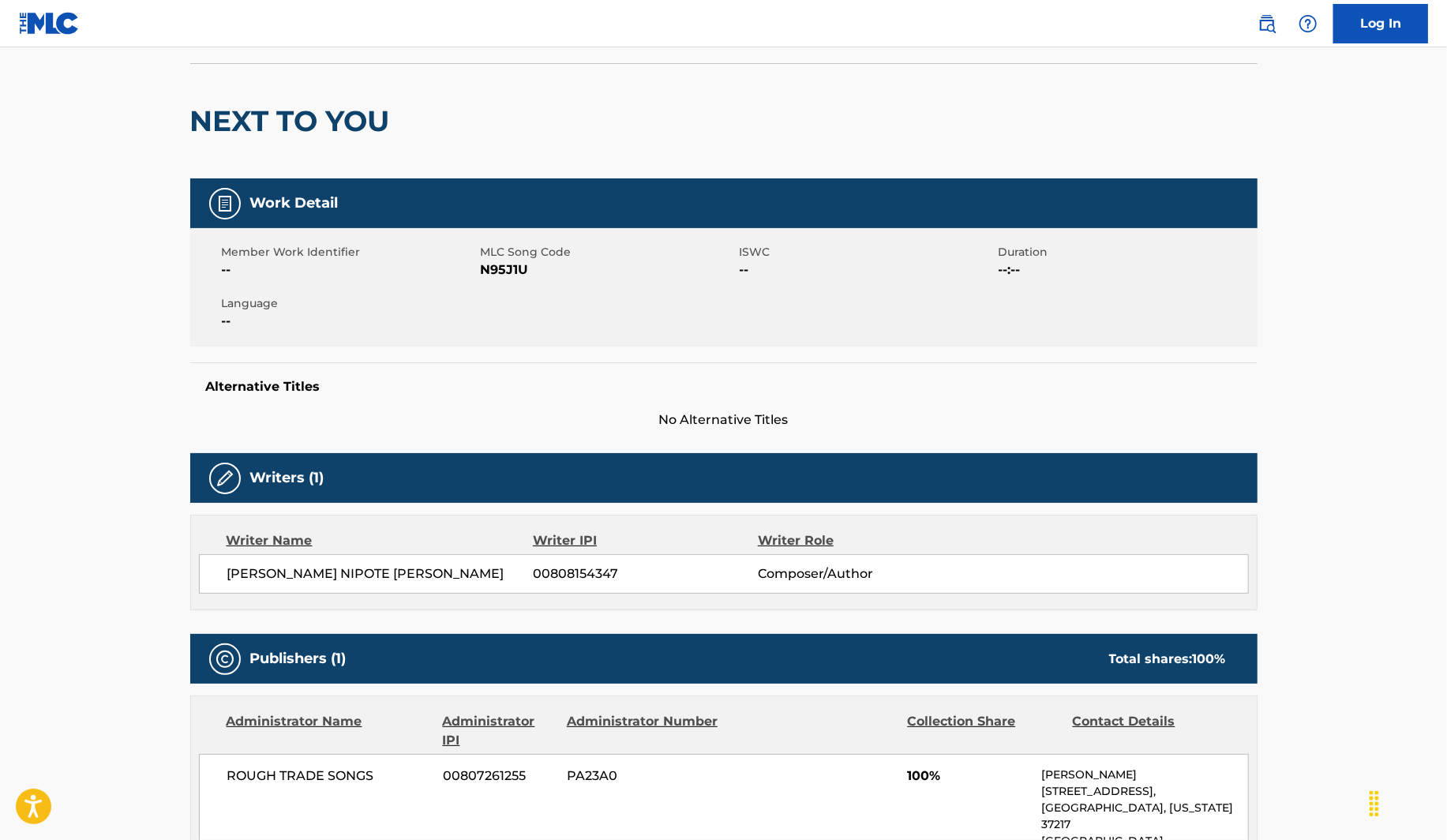
scroll to position [25, 0]
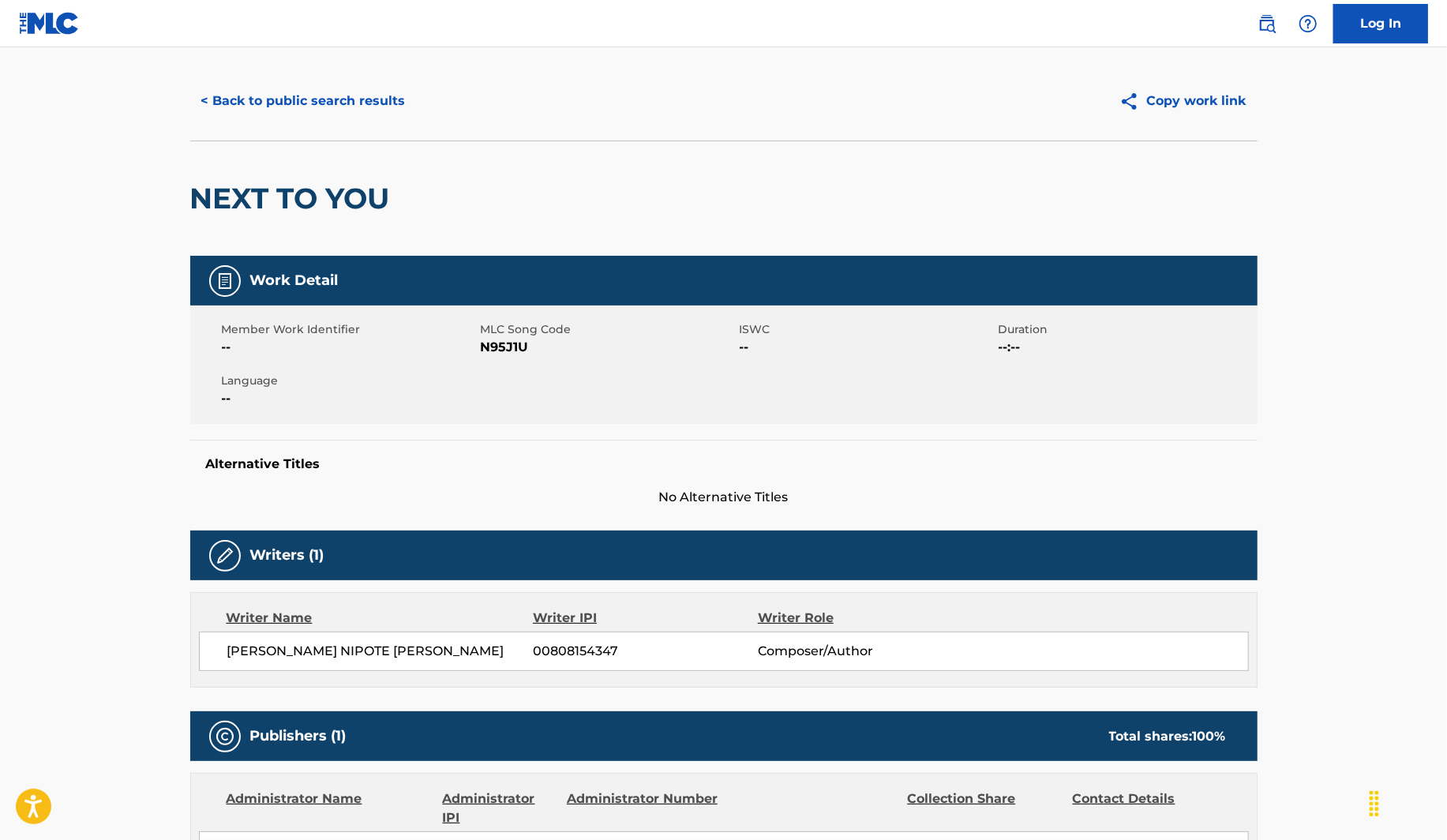
click at [282, 94] on button "< Back to public search results" at bounding box center [303, 100] width 226 height 39
